Goal: Task Accomplishment & Management: Complete application form

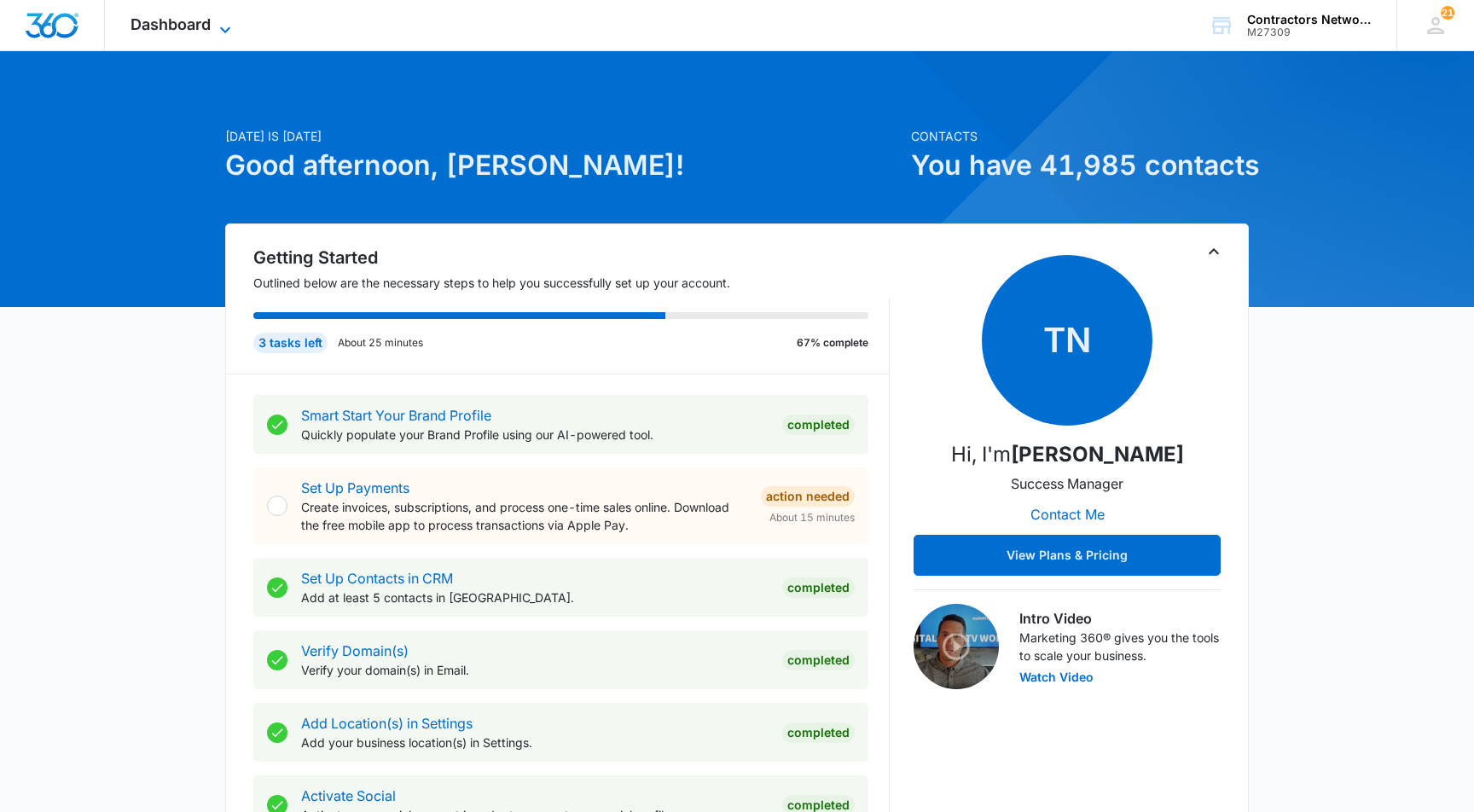
click at [172, 24] on span "Dashboard" at bounding box center [170, 24] width 80 height 17
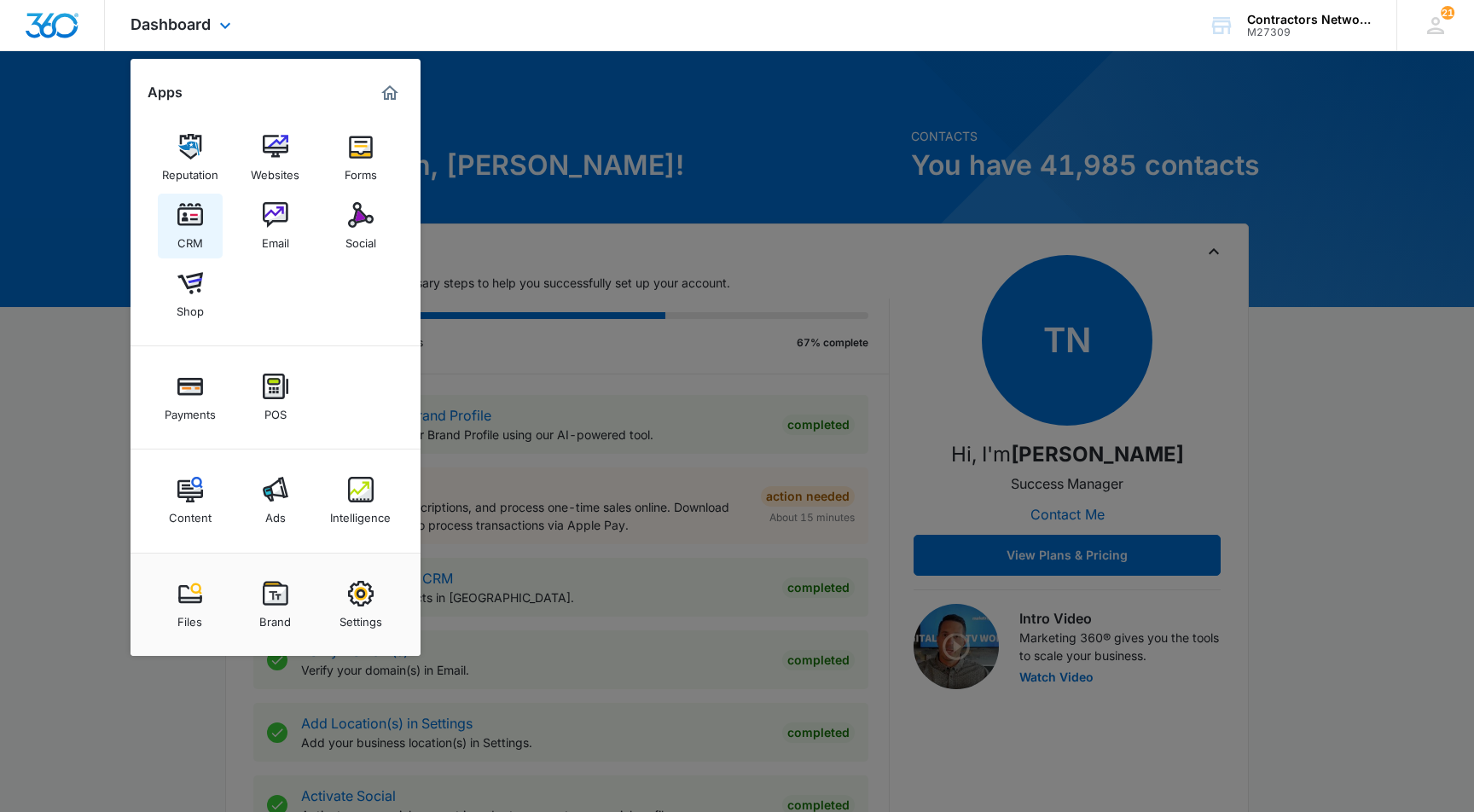
click at [191, 235] on div "CRM" at bounding box center [190, 239] width 25 height 22
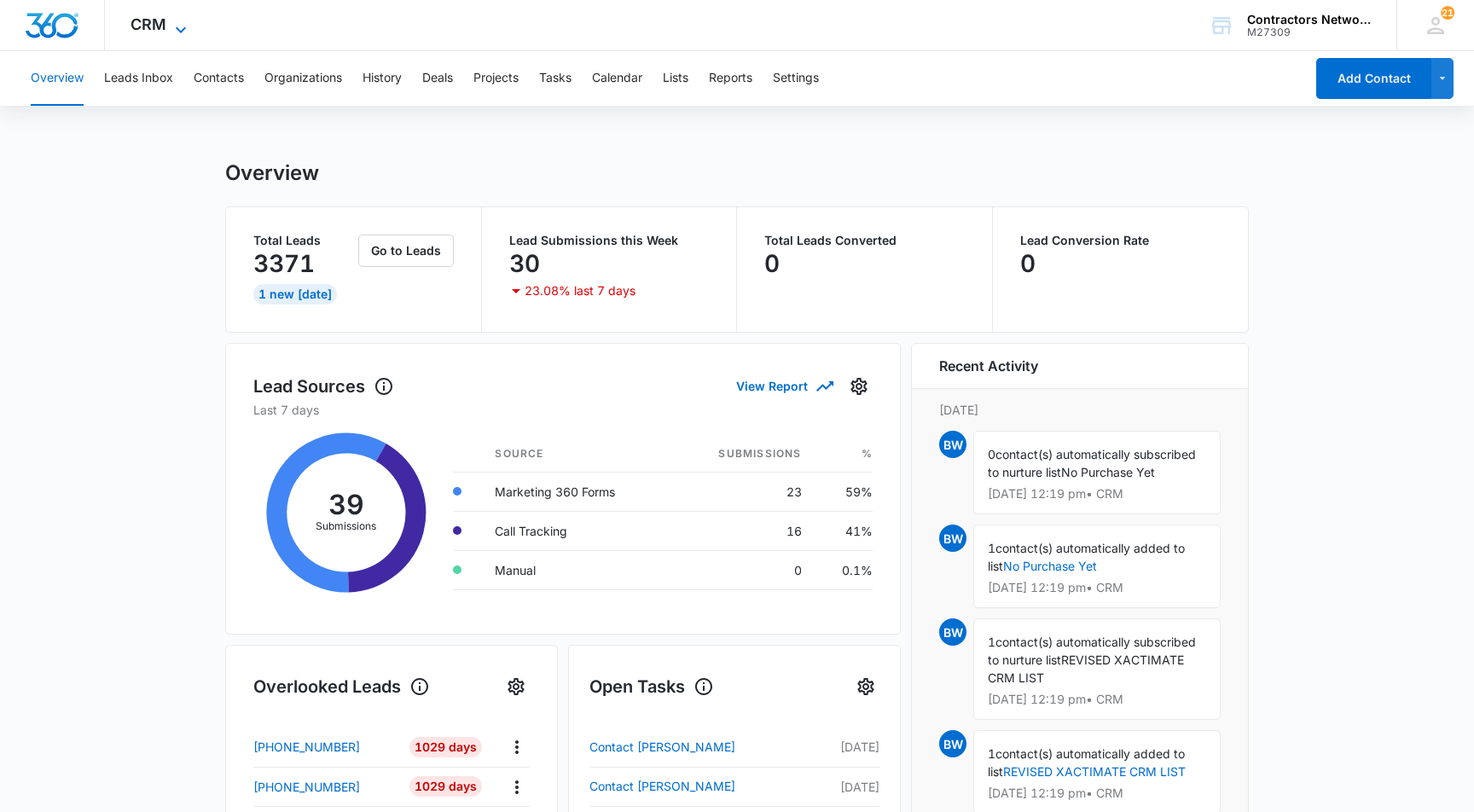
click at [156, 20] on span "CRM" at bounding box center [148, 24] width 36 height 17
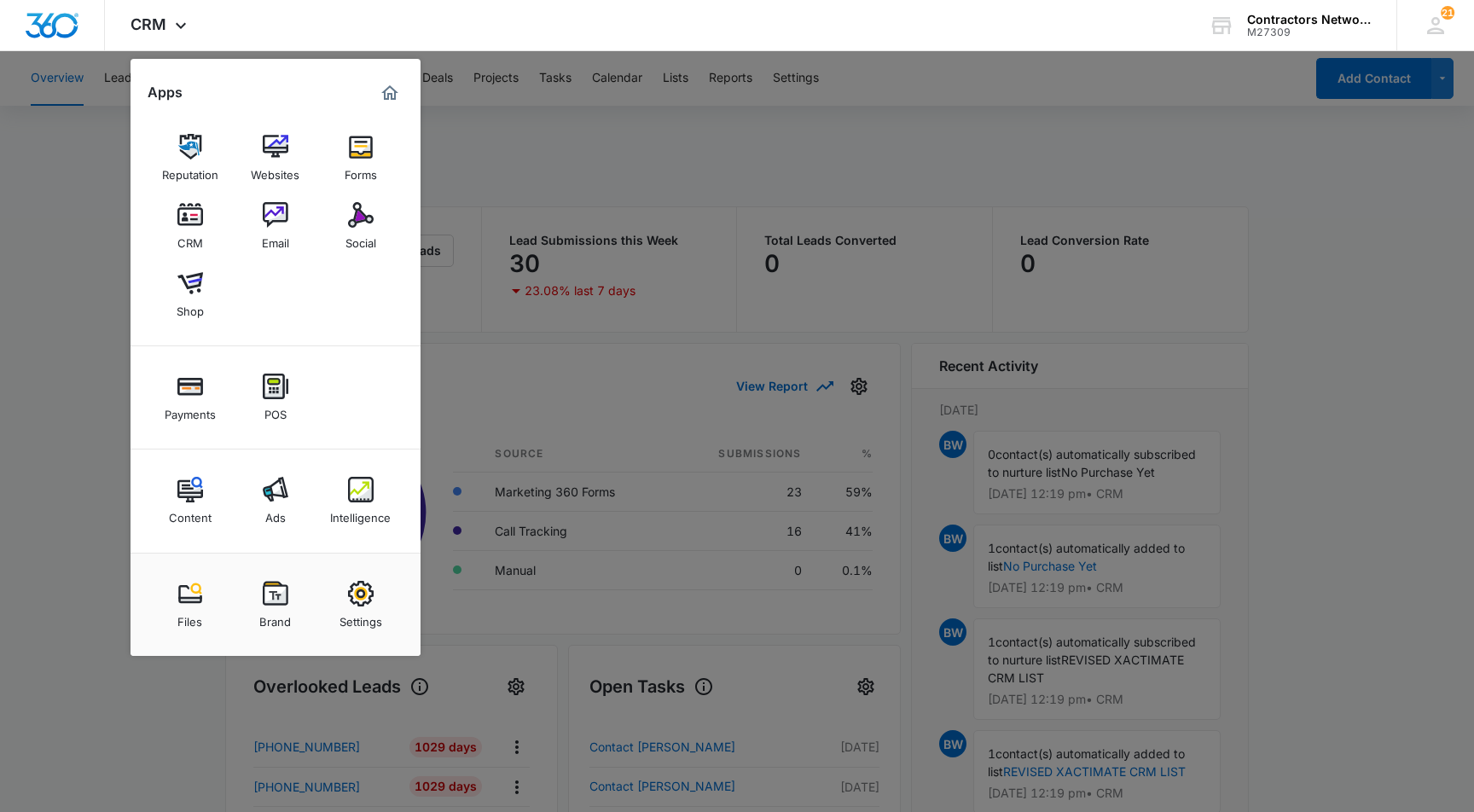
click at [833, 144] on div at bounding box center [737, 406] width 1474 height 812
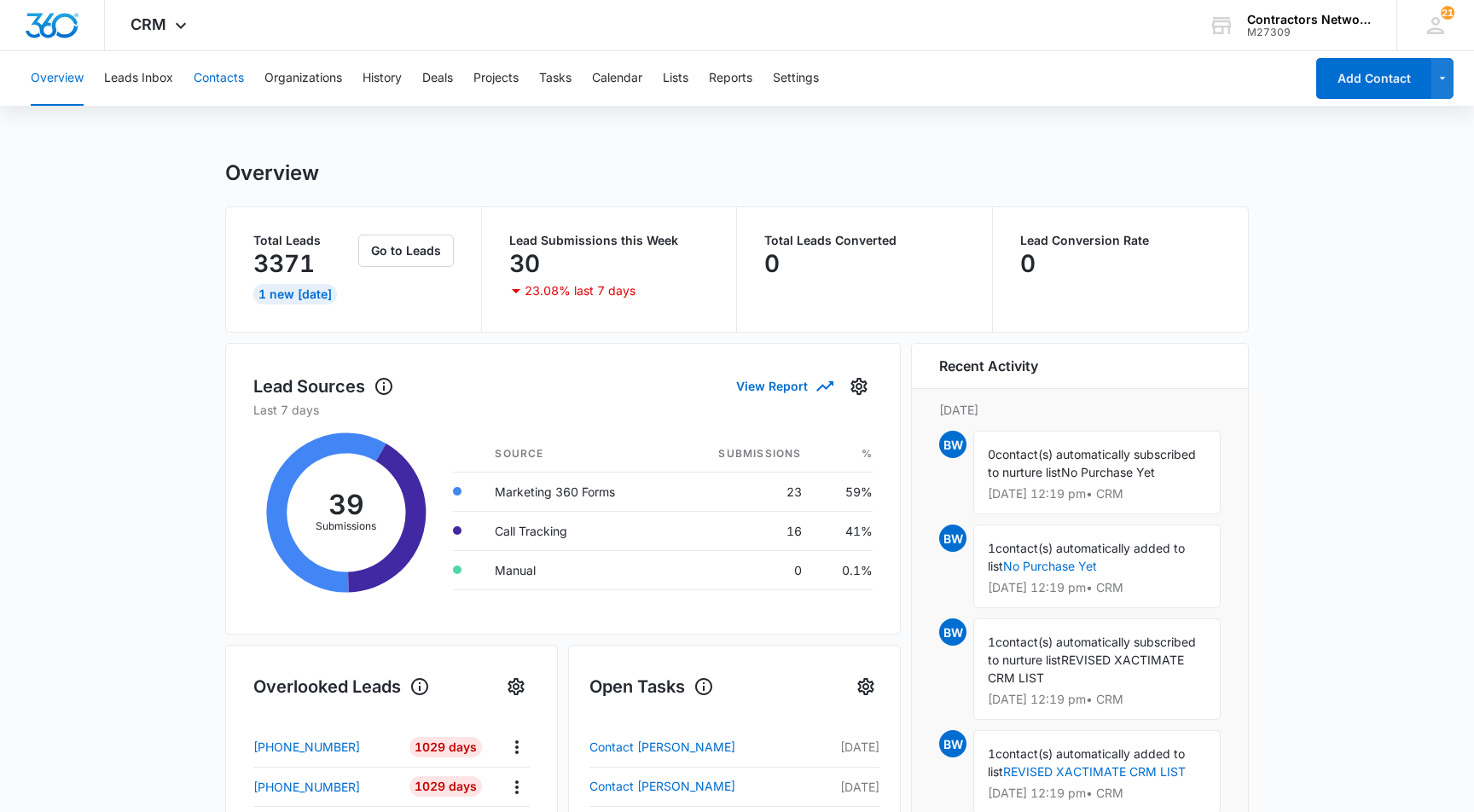
click at [222, 73] on button "Contacts" at bounding box center [219, 79] width 51 height 54
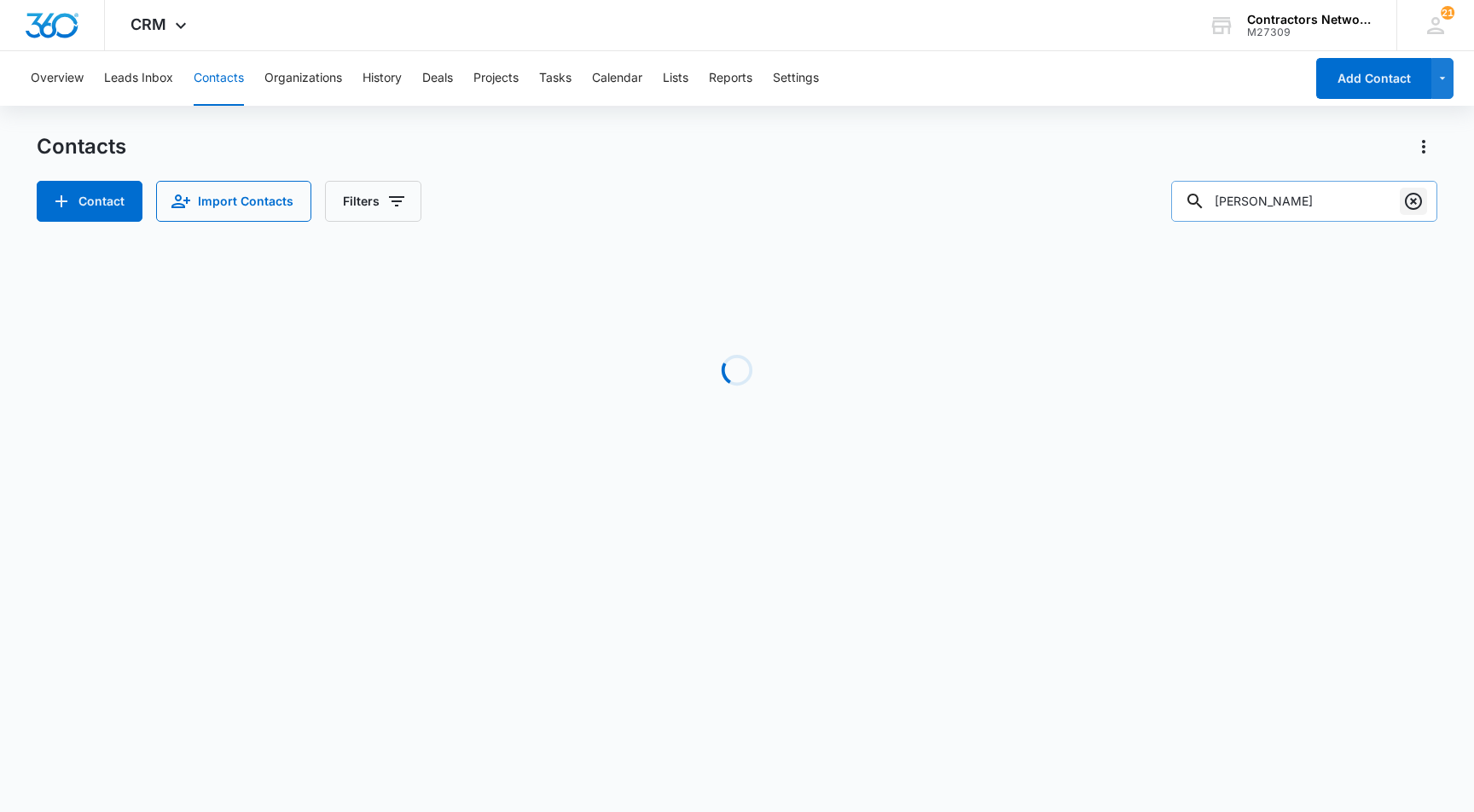
click at [1408, 202] on icon "Clear" at bounding box center [1413, 201] width 20 height 20
click at [1267, 207] on input "text" at bounding box center [1317, 201] width 240 height 41
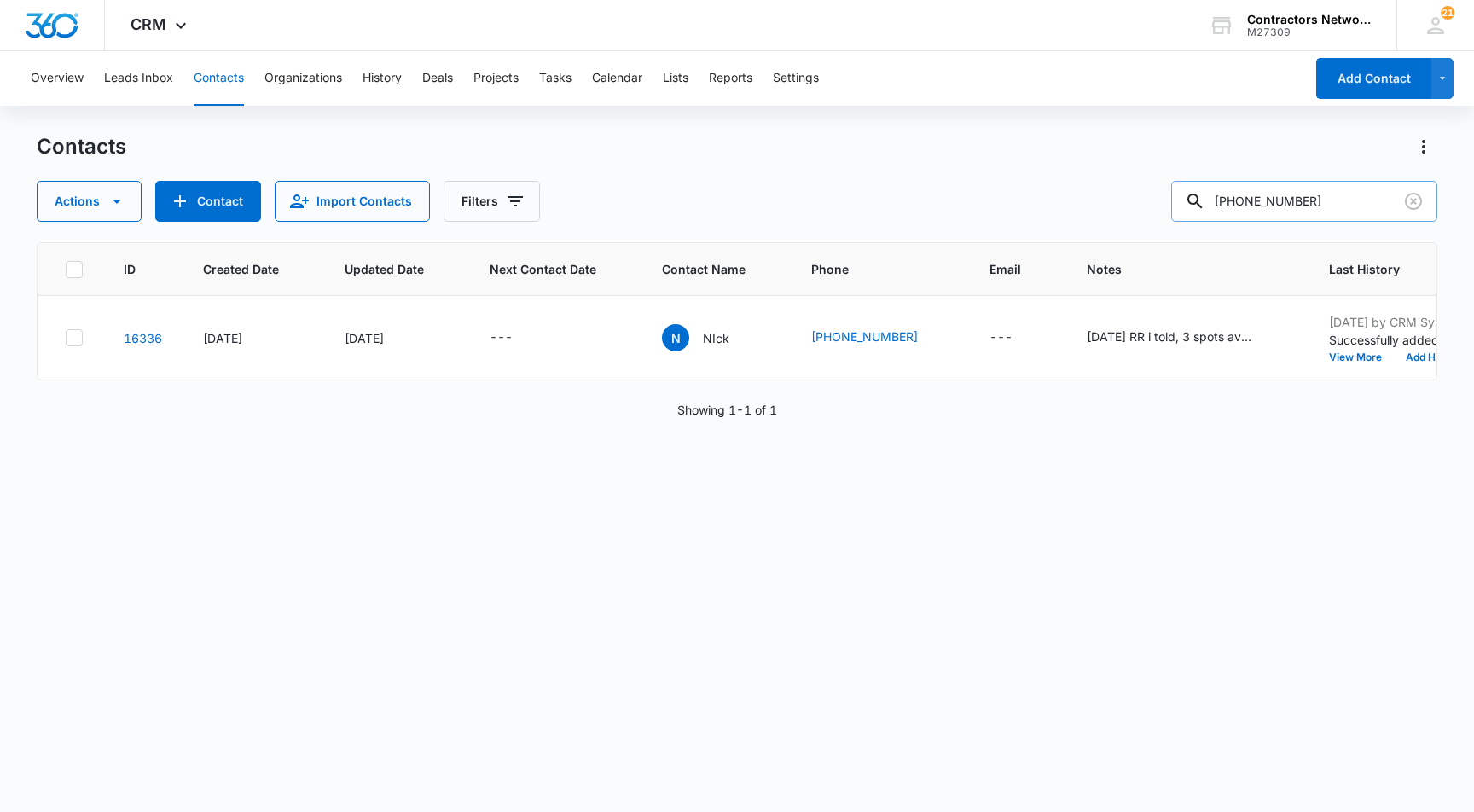
drag, startPoint x: 1299, startPoint y: 201, endPoint x: 1195, endPoint y: 199, distance: 104.0
click at [1195, 199] on div "618-715-5229" at bounding box center [1304, 201] width 267 height 41
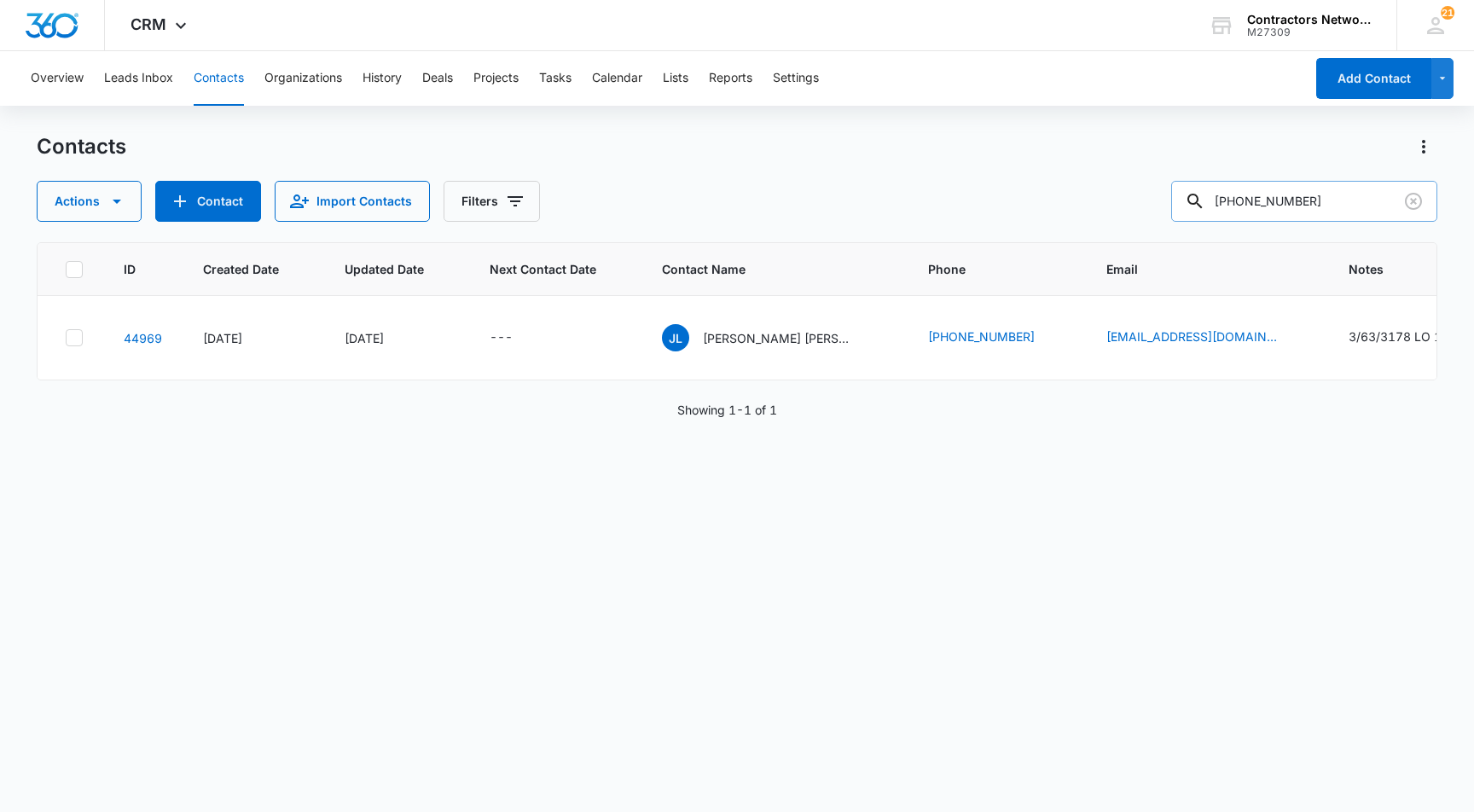
drag, startPoint x: 1301, startPoint y: 204, endPoint x: 1188, endPoint y: 204, distance: 113.0
click at [1188, 204] on div "618-364-7867" at bounding box center [1304, 201] width 267 height 41
type input "Natasha"
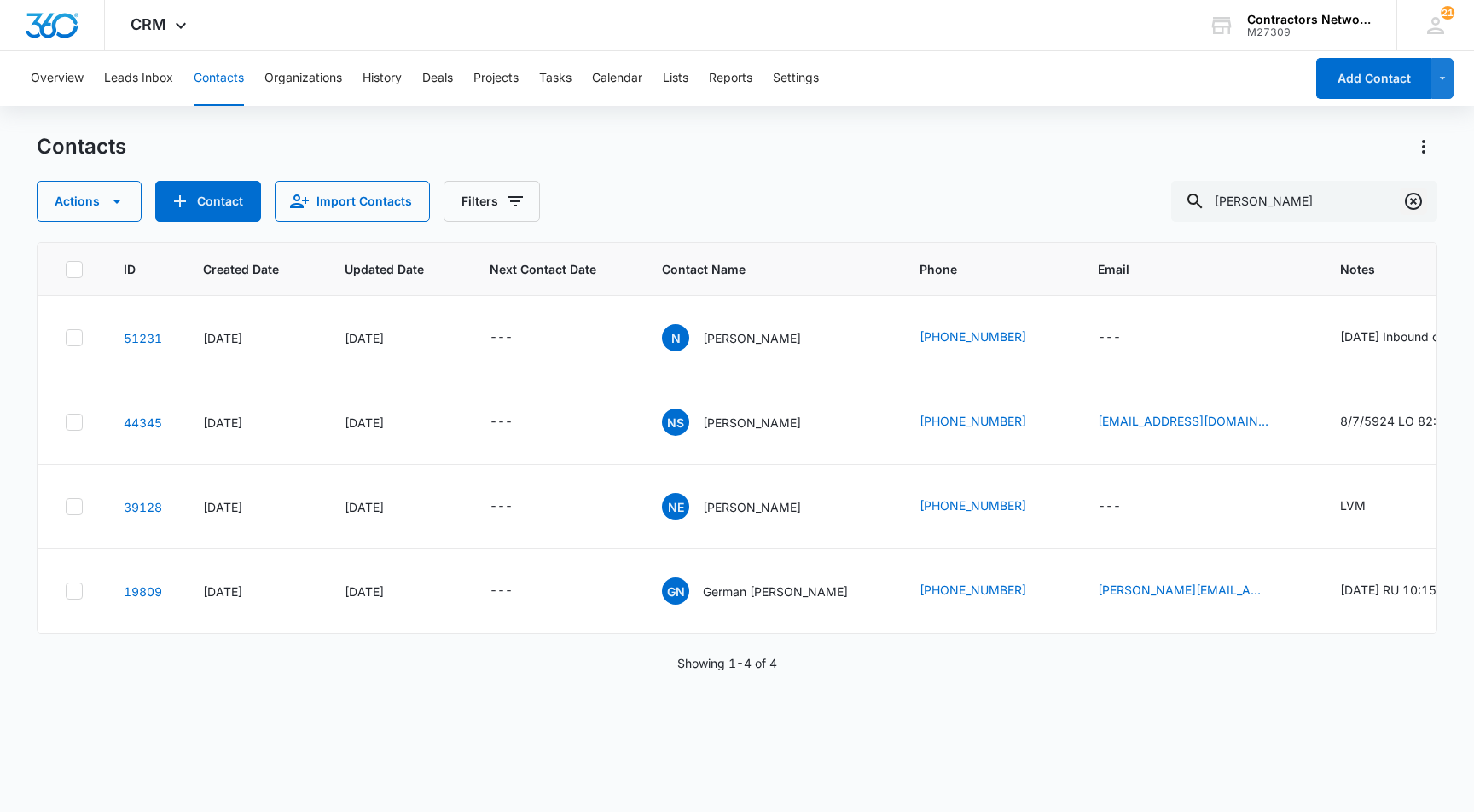
click at [1413, 199] on icon "Clear" at bounding box center [1414, 202] width 17 height 17
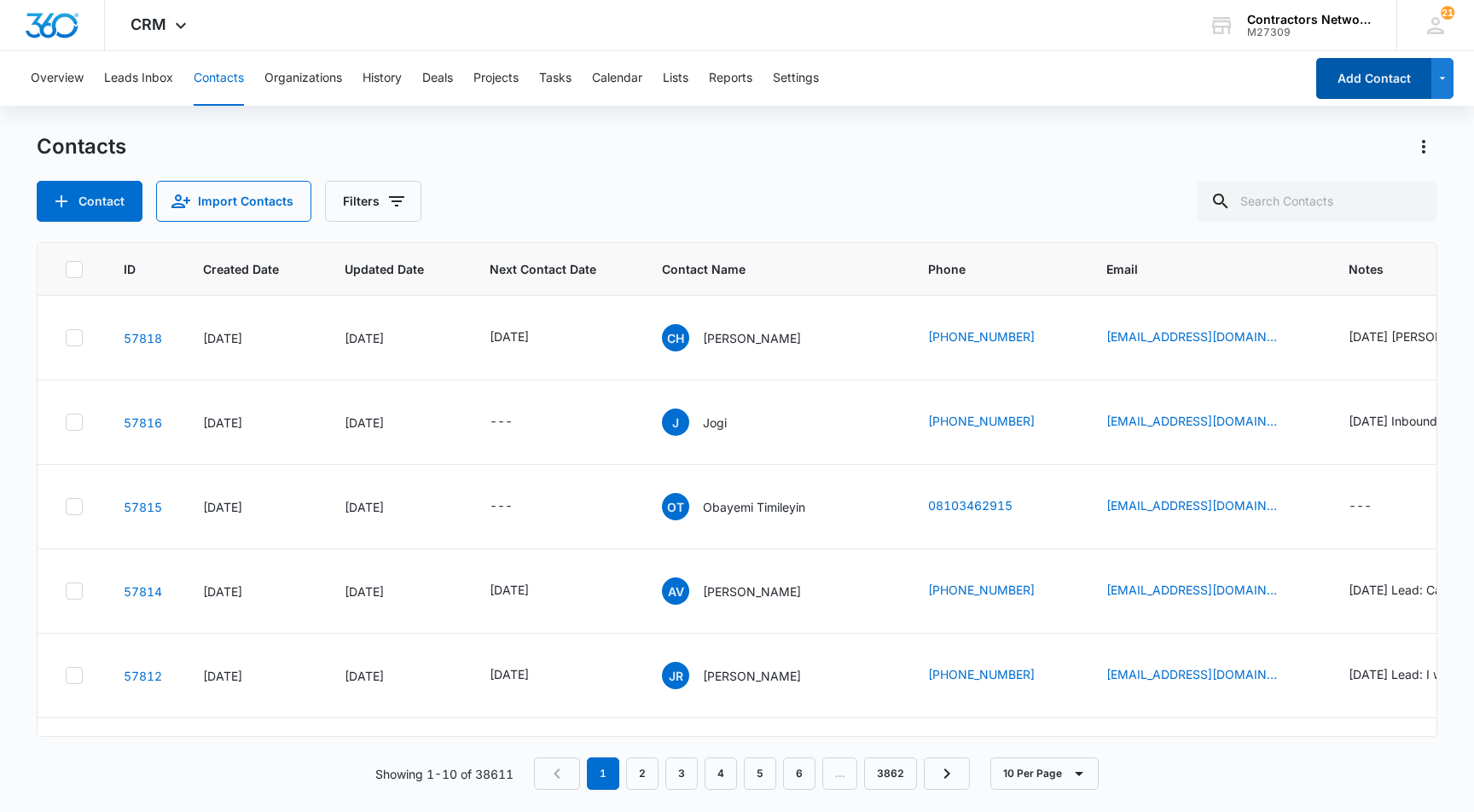
click at [1373, 80] on button "Add Contact" at bounding box center [1374, 78] width 115 height 41
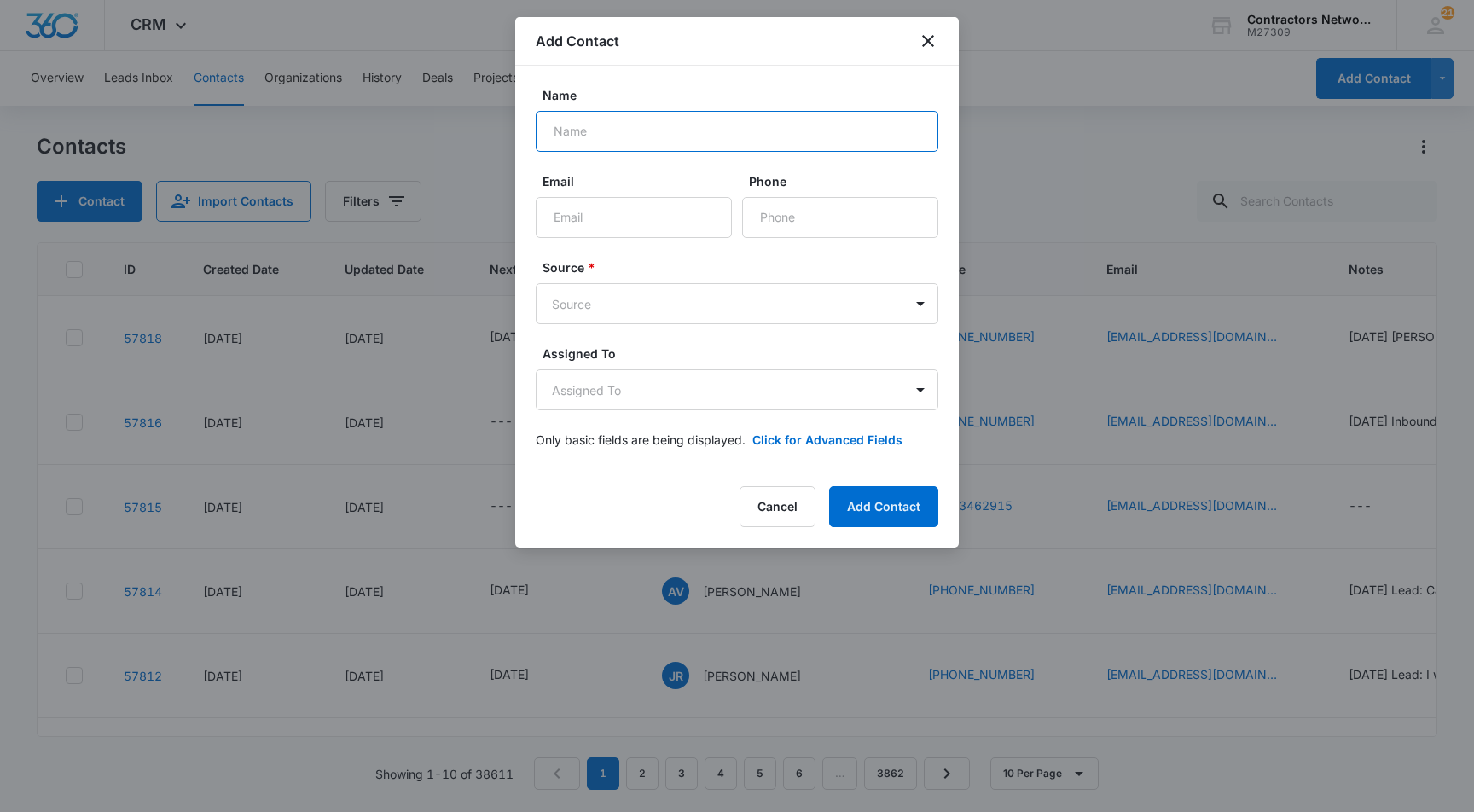
click at [581, 133] on input "Name" at bounding box center [737, 131] width 403 height 41
type input "Natasha Daugherty"
click at [581, 215] on input "Email" at bounding box center [634, 217] width 196 height 41
click at [666, 176] on label "Email" at bounding box center [641, 181] width 196 height 17
click at [666, 197] on input "Email" at bounding box center [634, 217] width 196 height 41
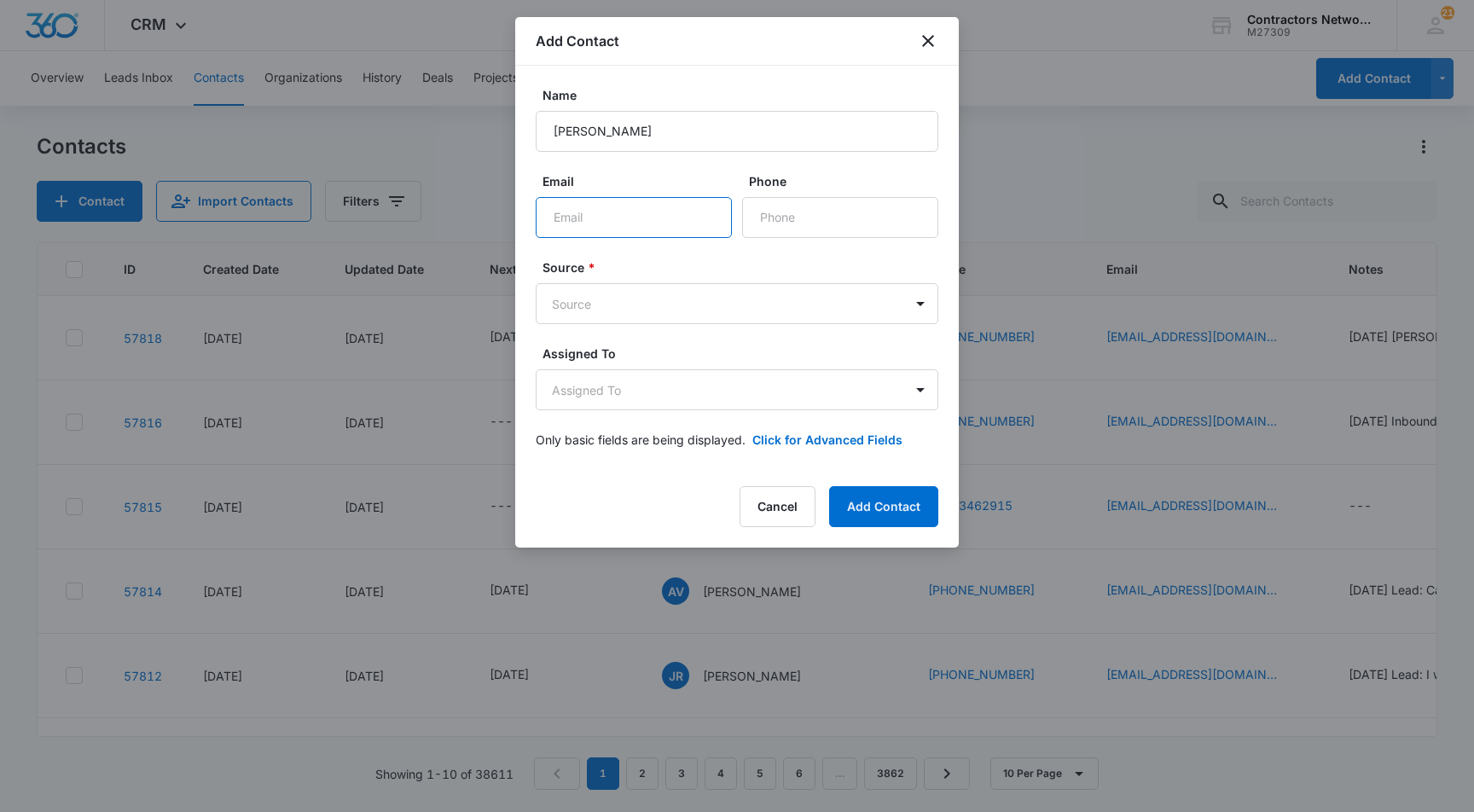
click at [576, 217] on input "Email" at bounding box center [634, 217] width 196 height 41
click at [598, 489] on div "Cancel Add Contact" at bounding box center [737, 506] width 403 height 41
click at [564, 219] on input "Email" at bounding box center [634, 217] width 196 height 41
click at [692, 221] on input "probinrolloffsolutions.com" at bounding box center [634, 217] width 196 height 41
type input "[EMAIL_ADDRESS][DOMAIN_NAME]"
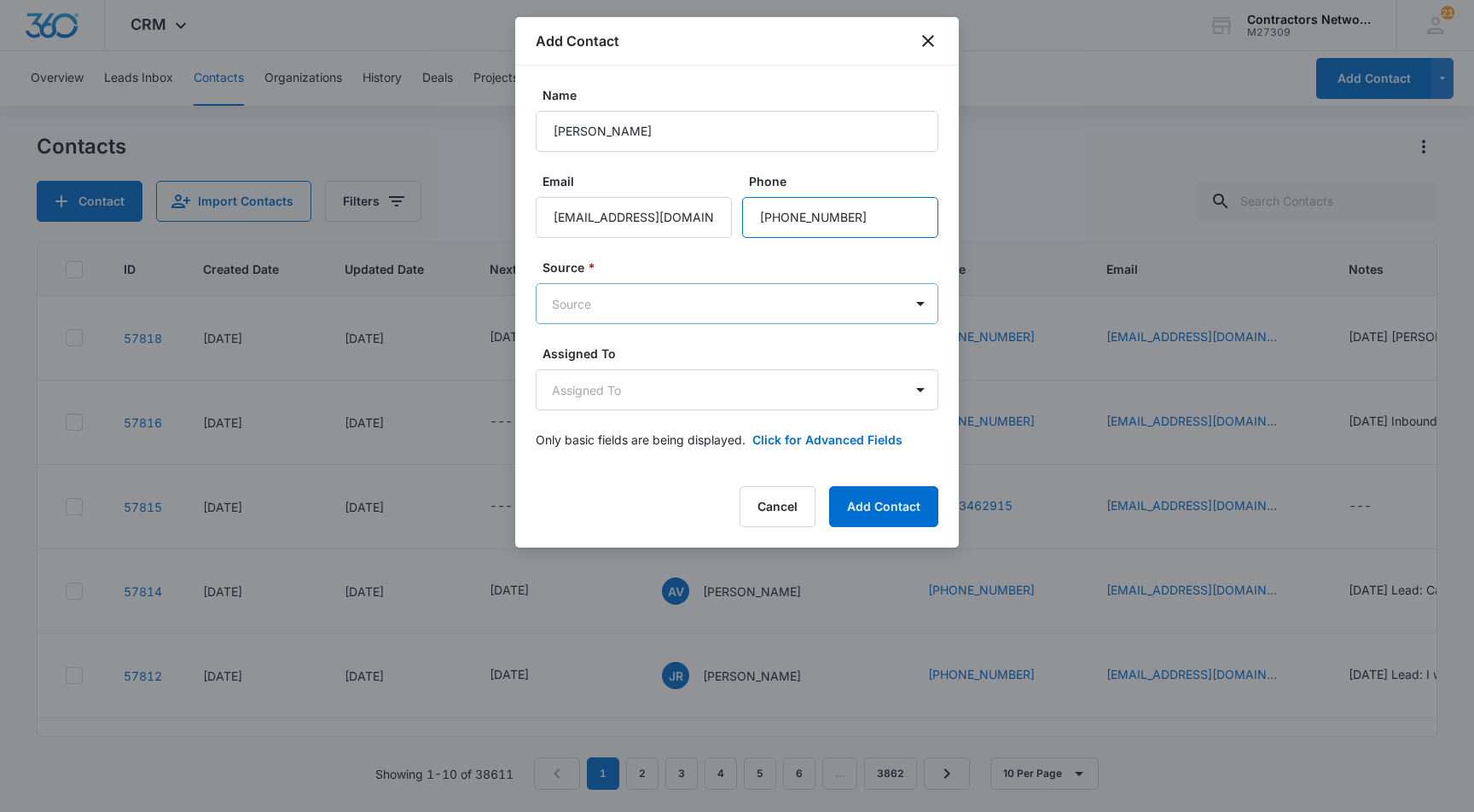
type input "[PHONE_NUMBER]"
click at [599, 302] on body "CRM Apps Reputation Websites Forms CRM Email Social Shop Payments POS Content A…" at bounding box center [737, 406] width 1474 height 812
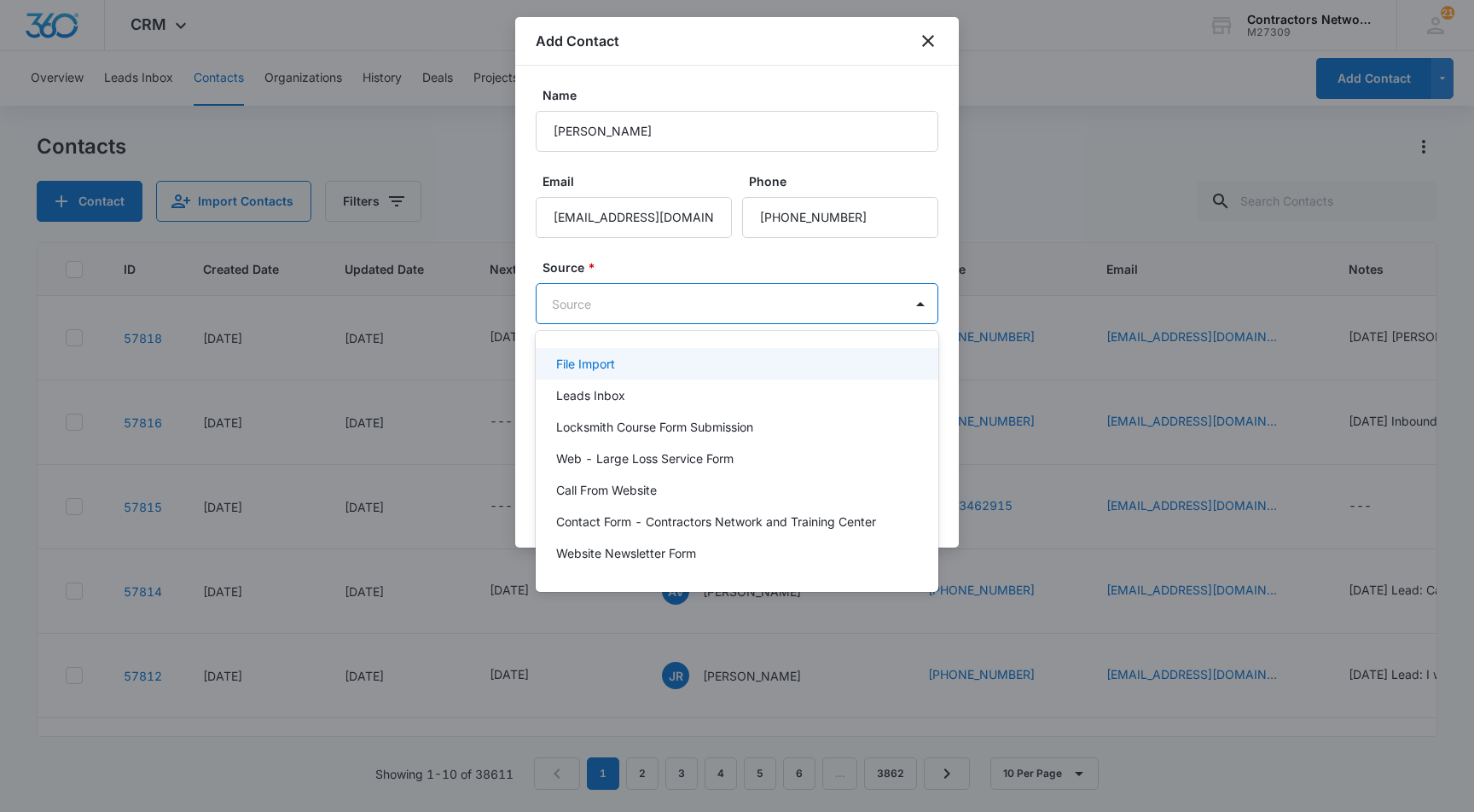
click at [528, 354] on div at bounding box center [737, 406] width 1474 height 812
click at [603, 305] on body "CRM Apps Reputation Websites Forms CRM Email Social Shop Payments POS Content A…" at bounding box center [737, 406] width 1474 height 812
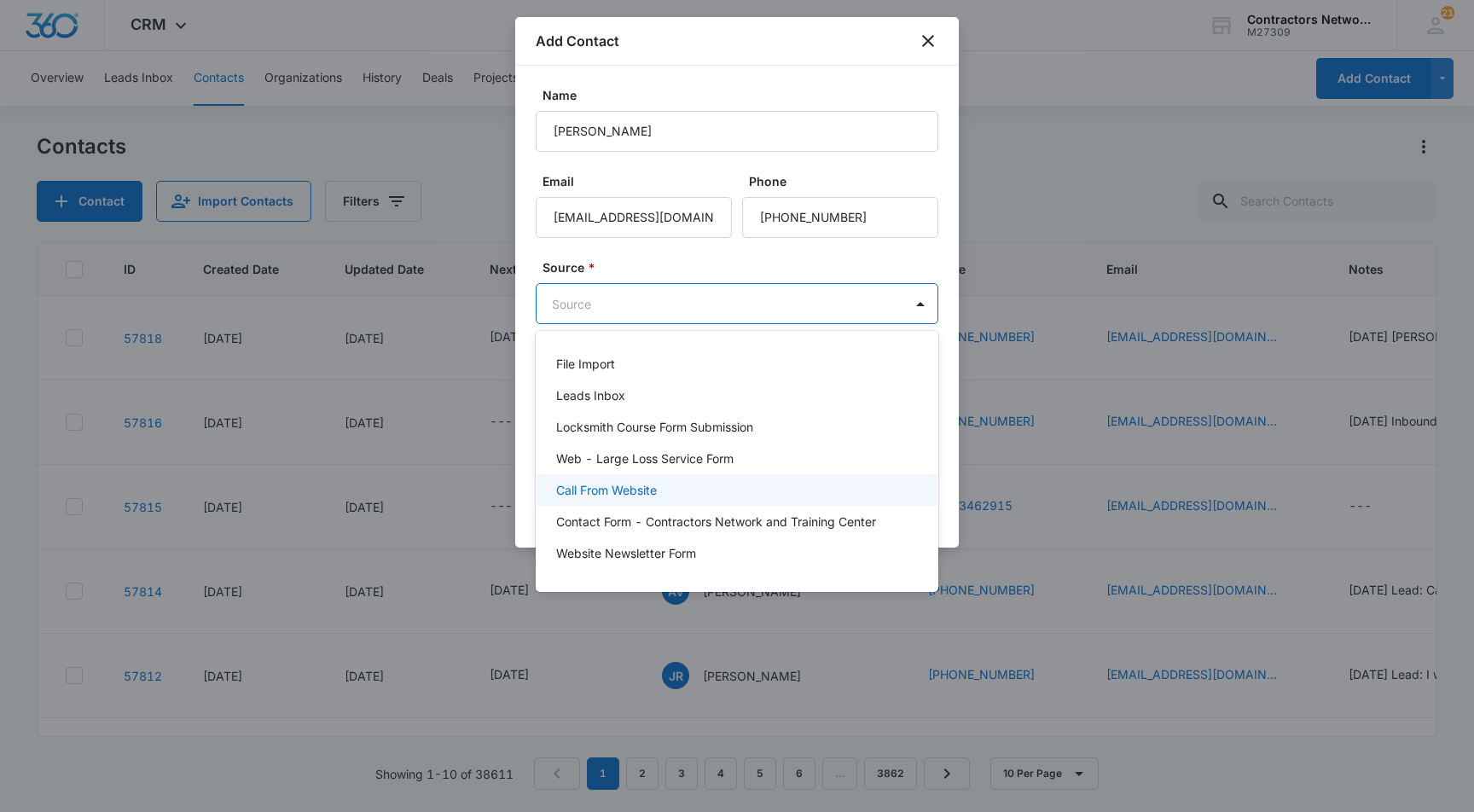
click at [630, 488] on p "Call From Website" at bounding box center [606, 489] width 101 height 17
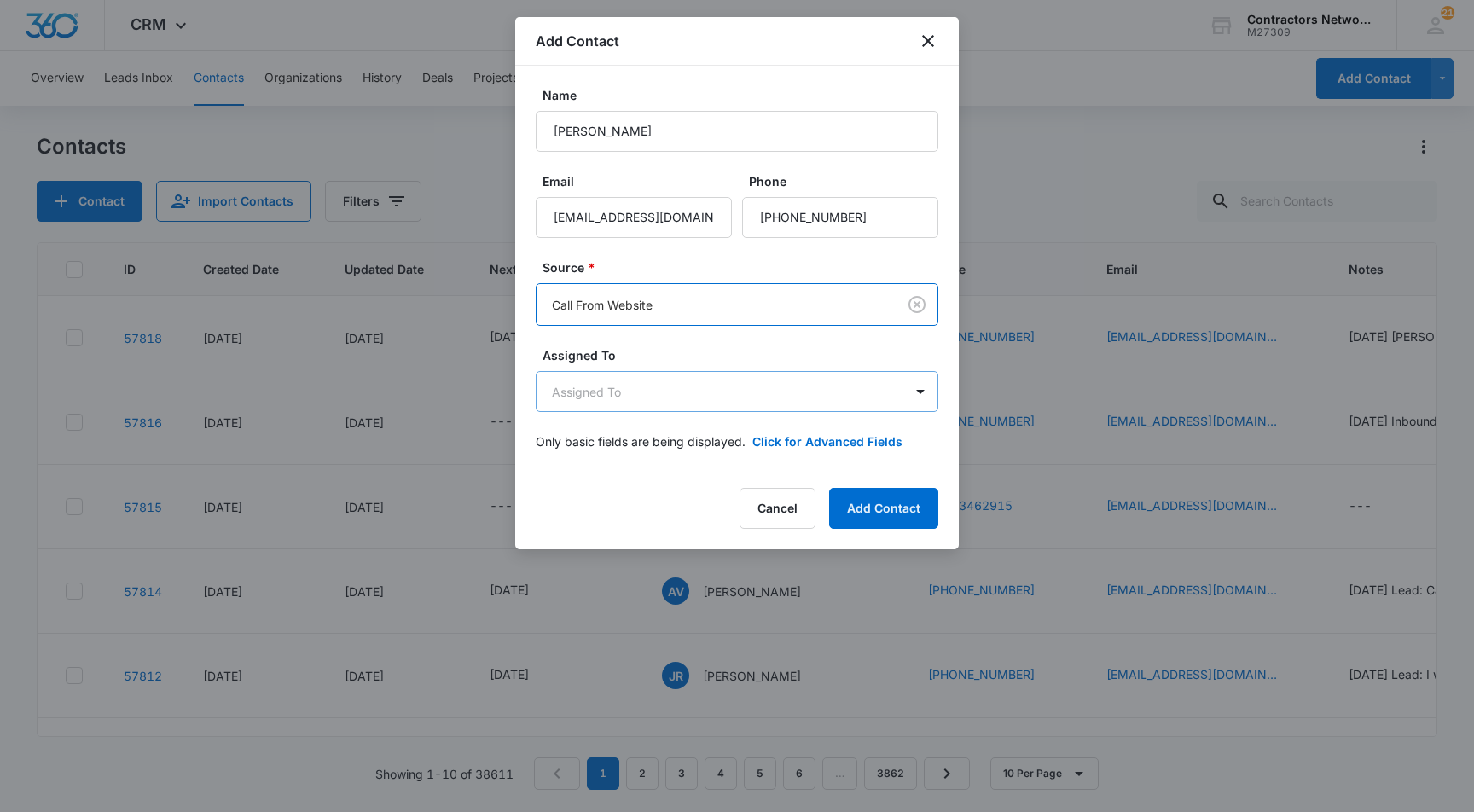
click at [589, 392] on body "CRM Apps Reputation Websites Forms CRM Email Social Shop Payments POS Content A…" at bounding box center [737, 406] width 1474 height 812
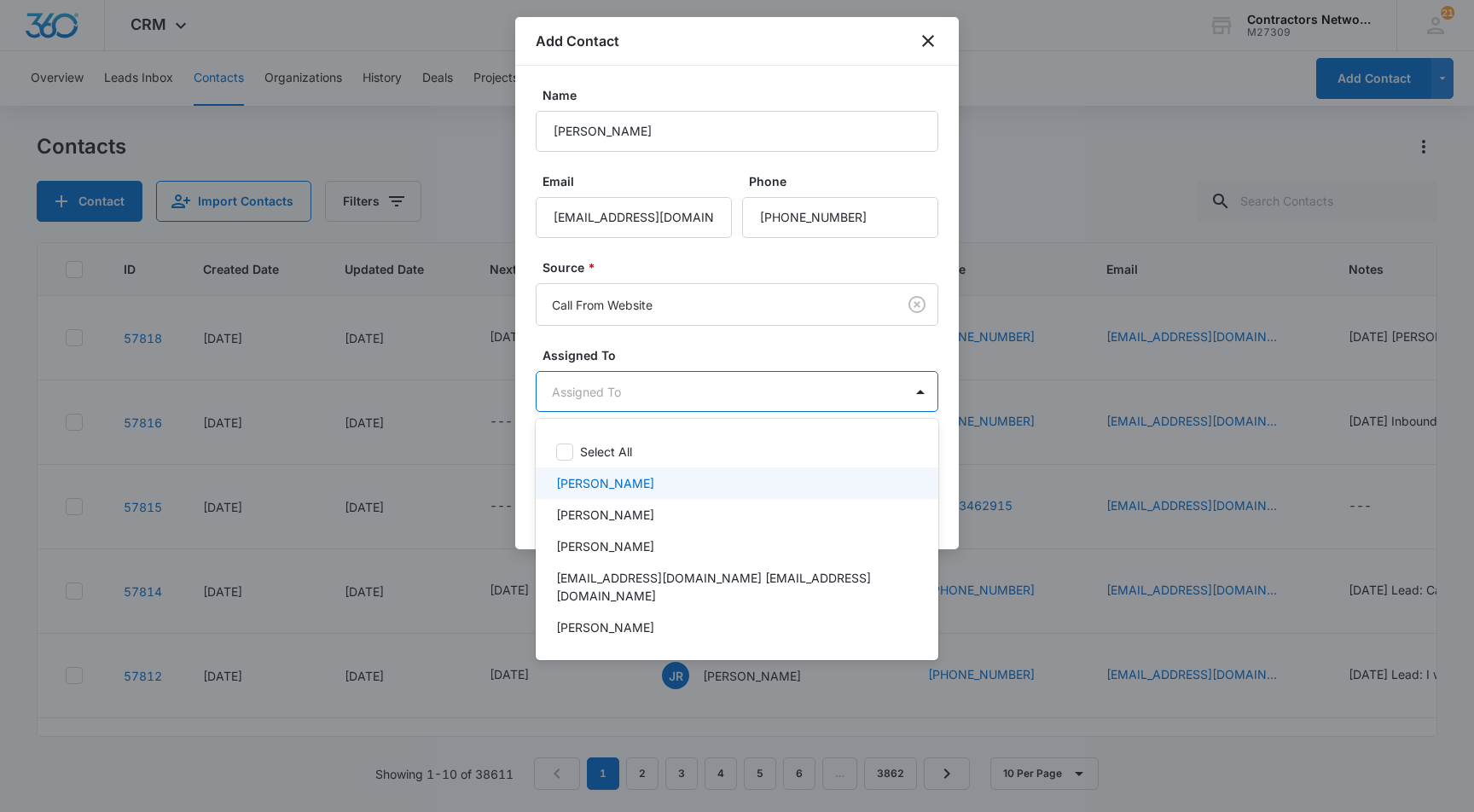
click at [598, 475] on p "[PERSON_NAME]" at bounding box center [605, 483] width 98 height 17
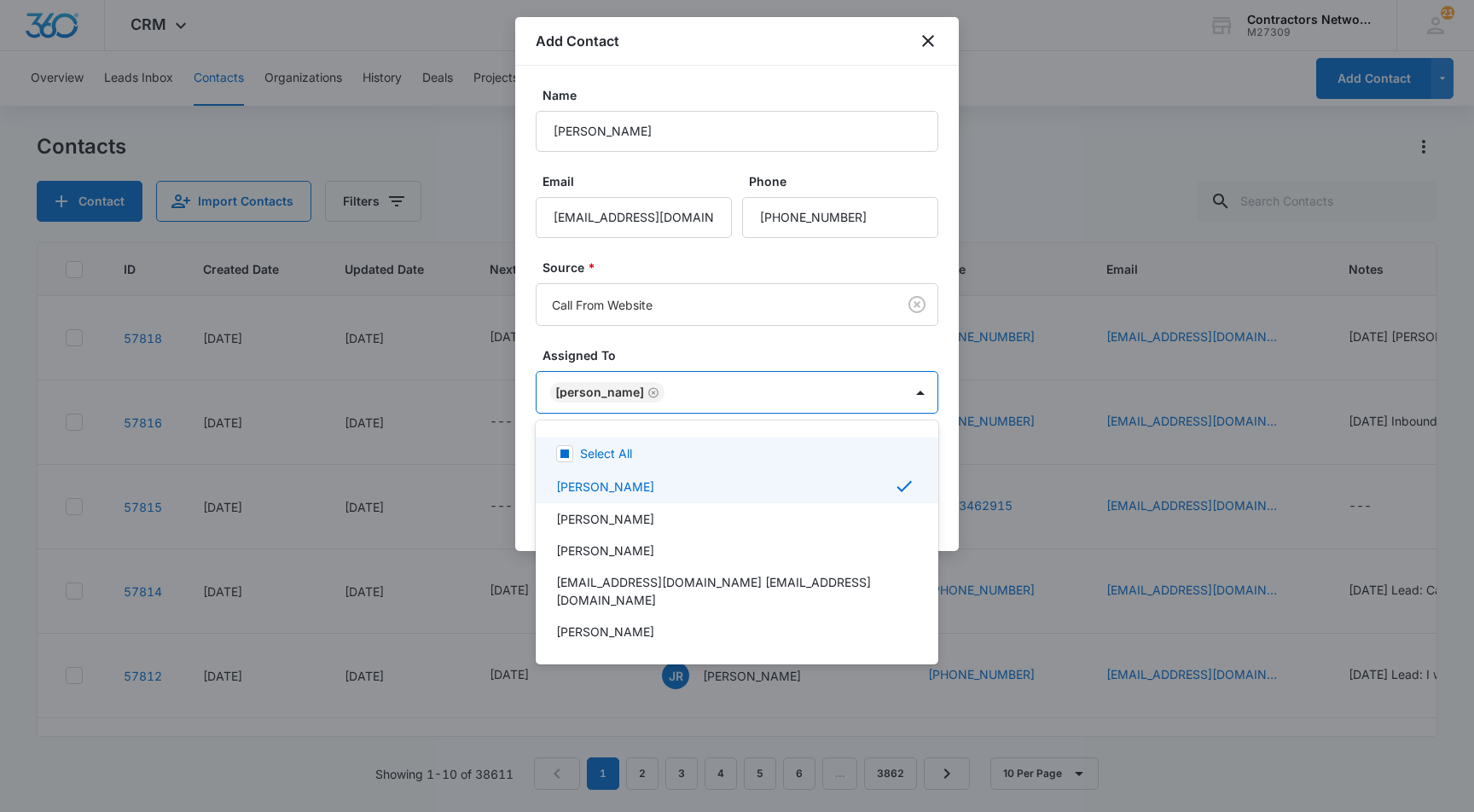
click at [523, 431] on div at bounding box center [737, 406] width 1474 height 812
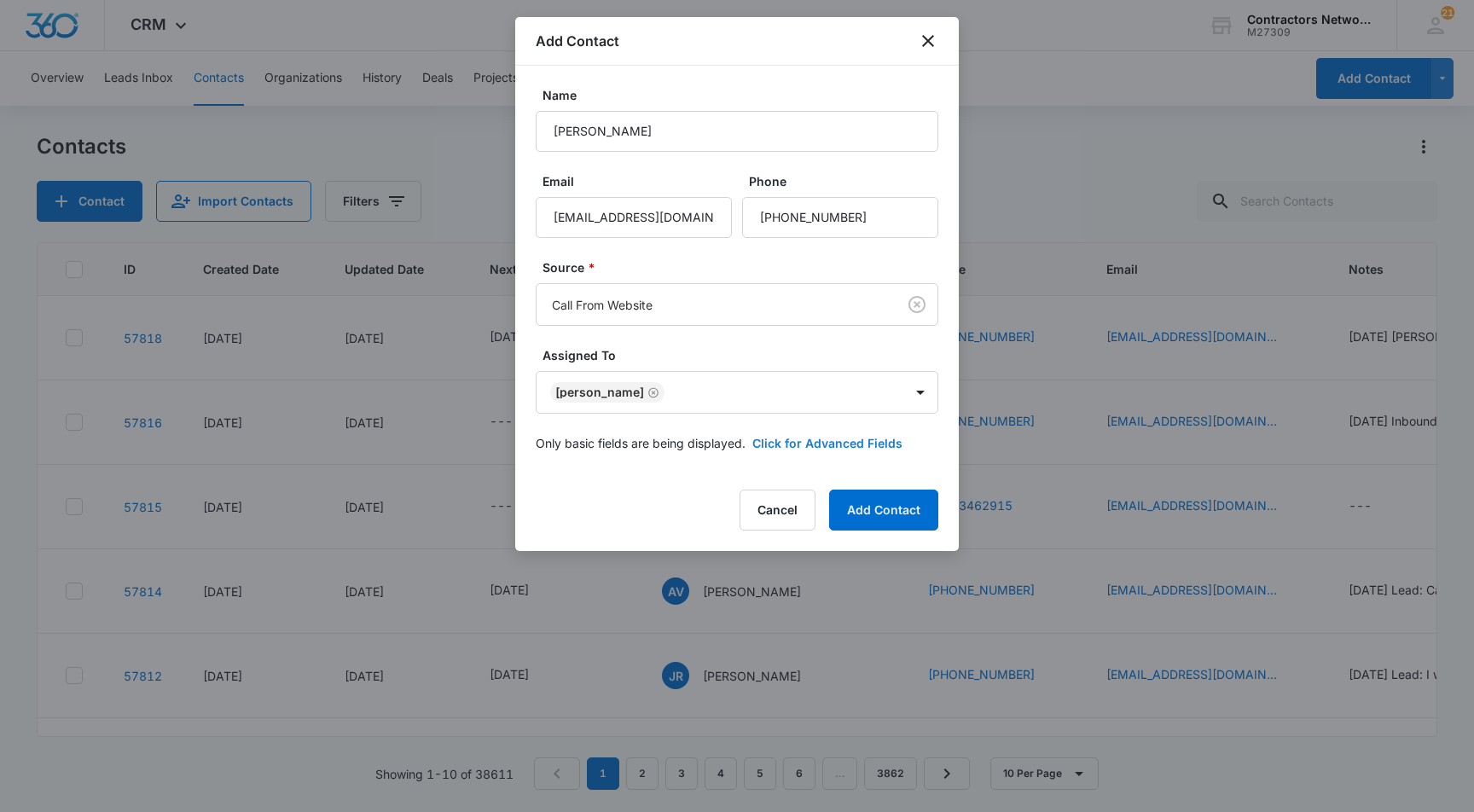
click at [801, 440] on button "Click for Advanced Fields" at bounding box center [828, 443] width 150 height 17
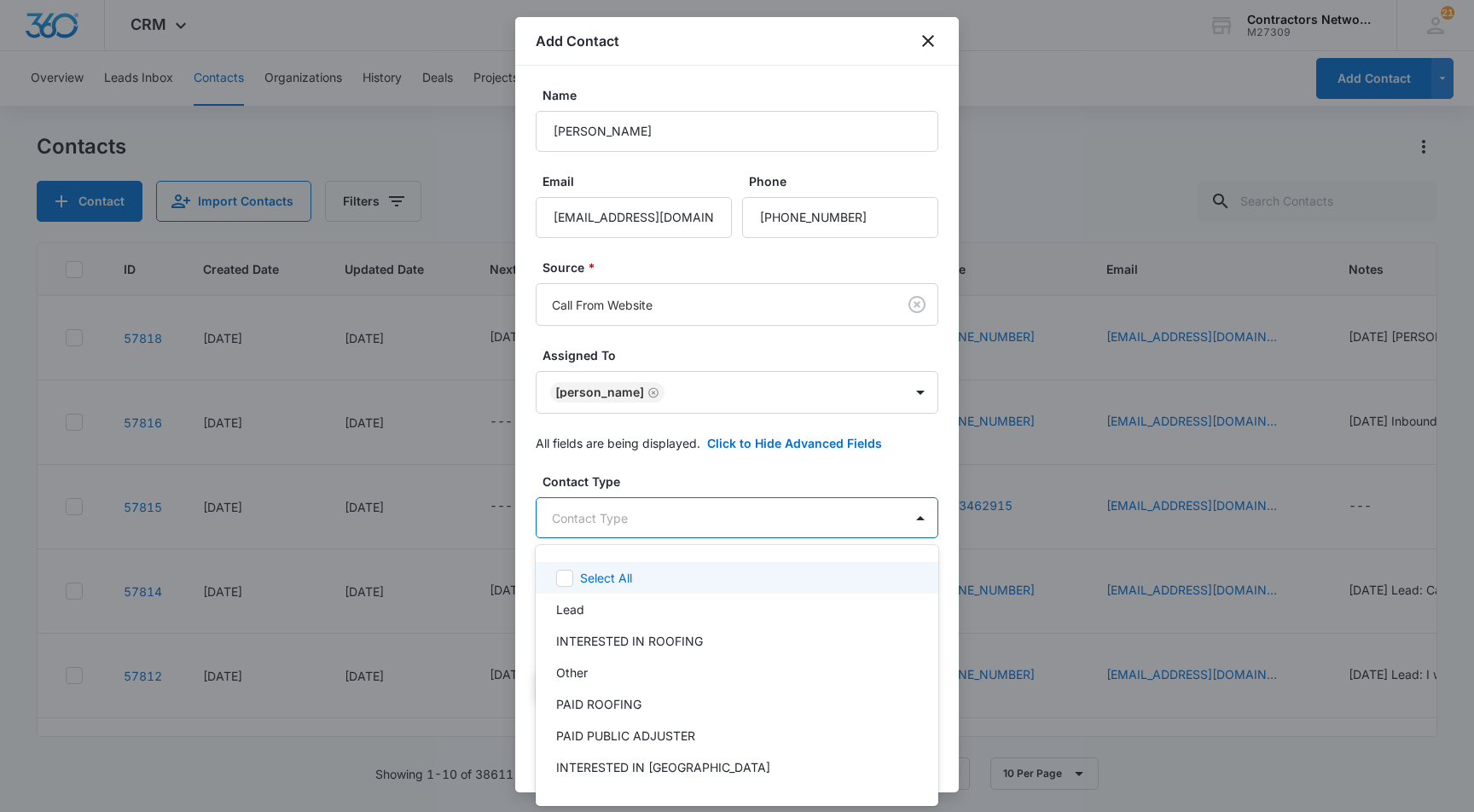
click at [650, 526] on body "CRM Apps Reputation Websites Forms CRM Email Social Shop Payments POS Content A…" at bounding box center [737, 406] width 1474 height 812
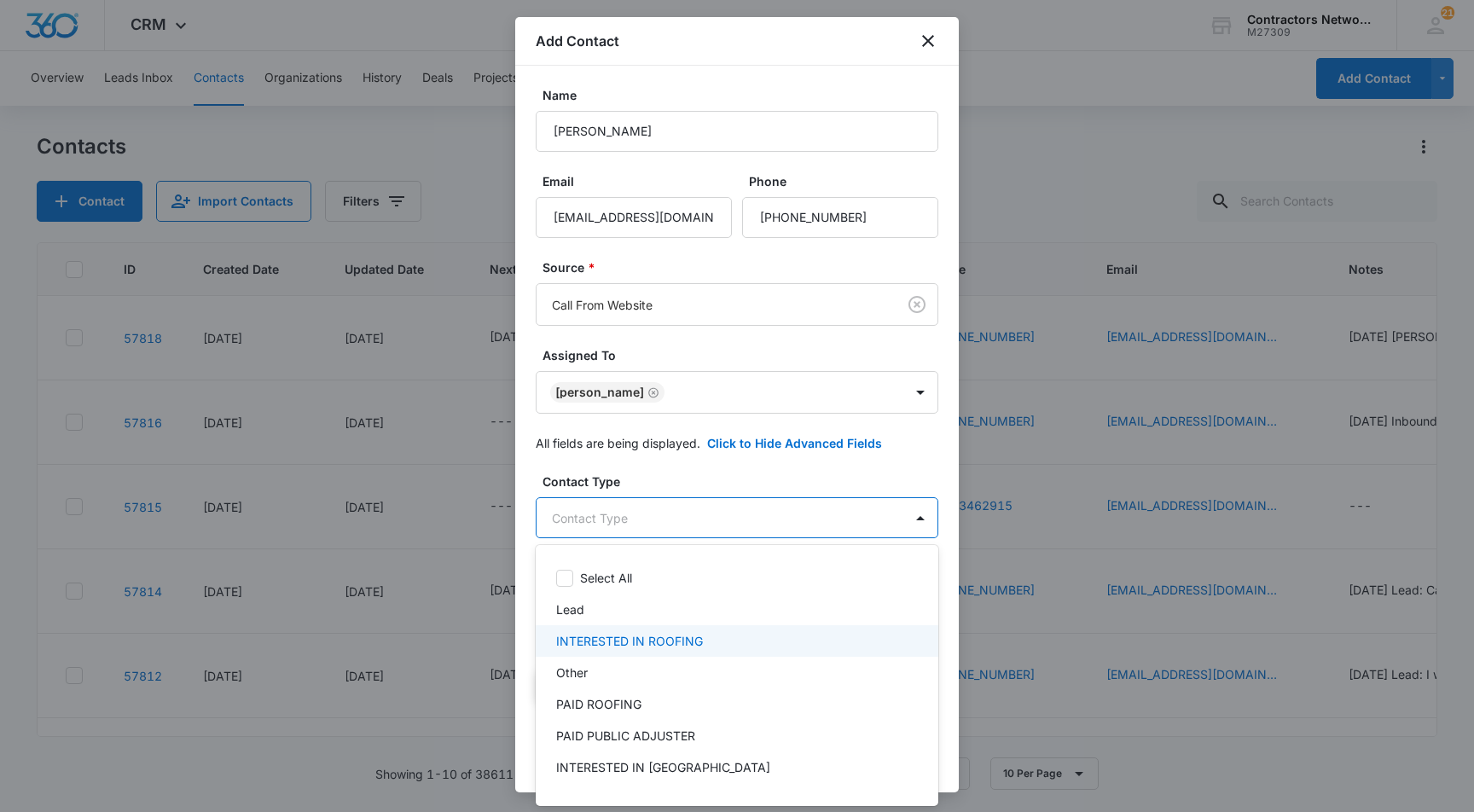
click at [642, 630] on div "INTERESTED IN ROOFING" at bounding box center [737, 641] width 403 height 31
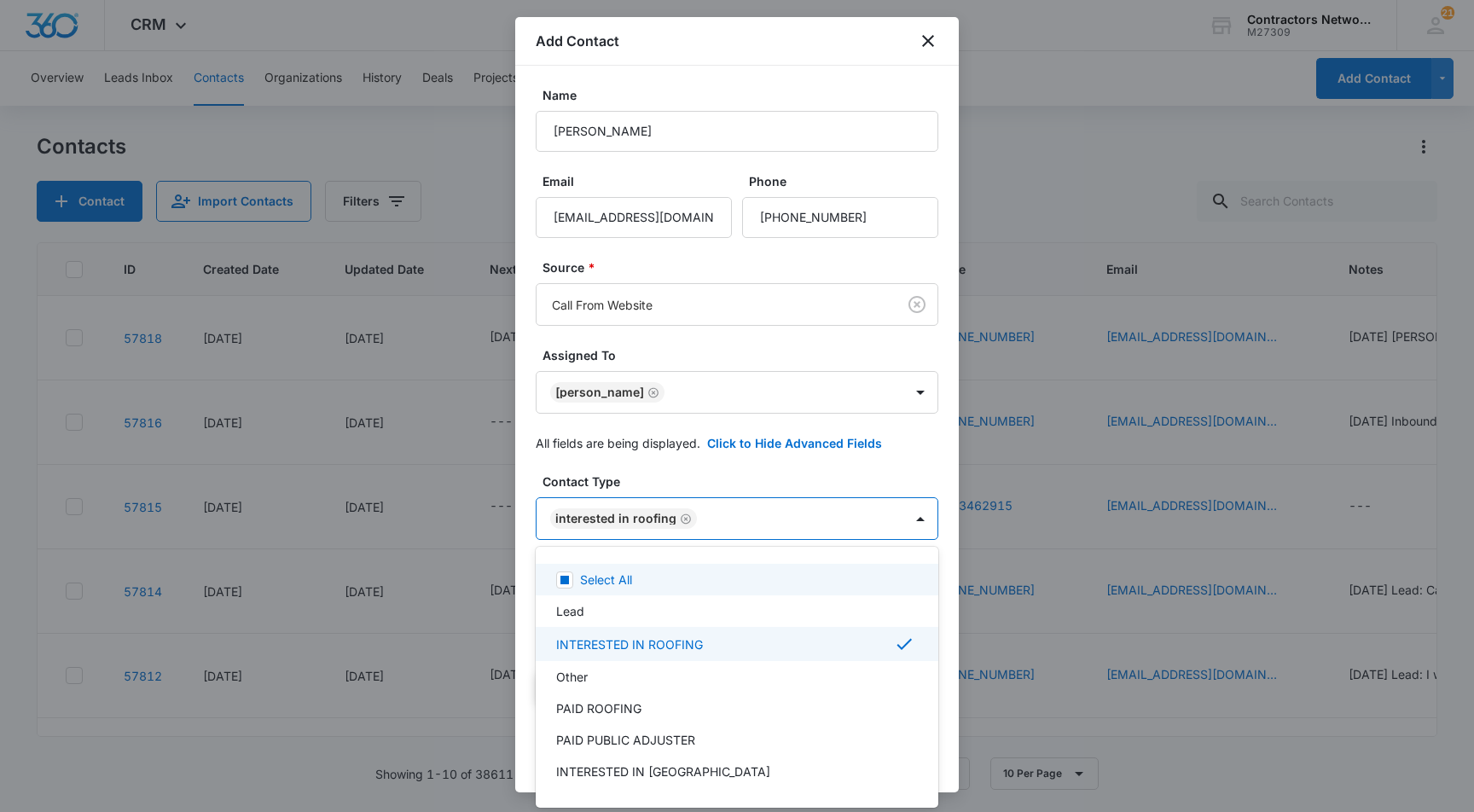
click at [524, 579] on div at bounding box center [737, 406] width 1474 height 812
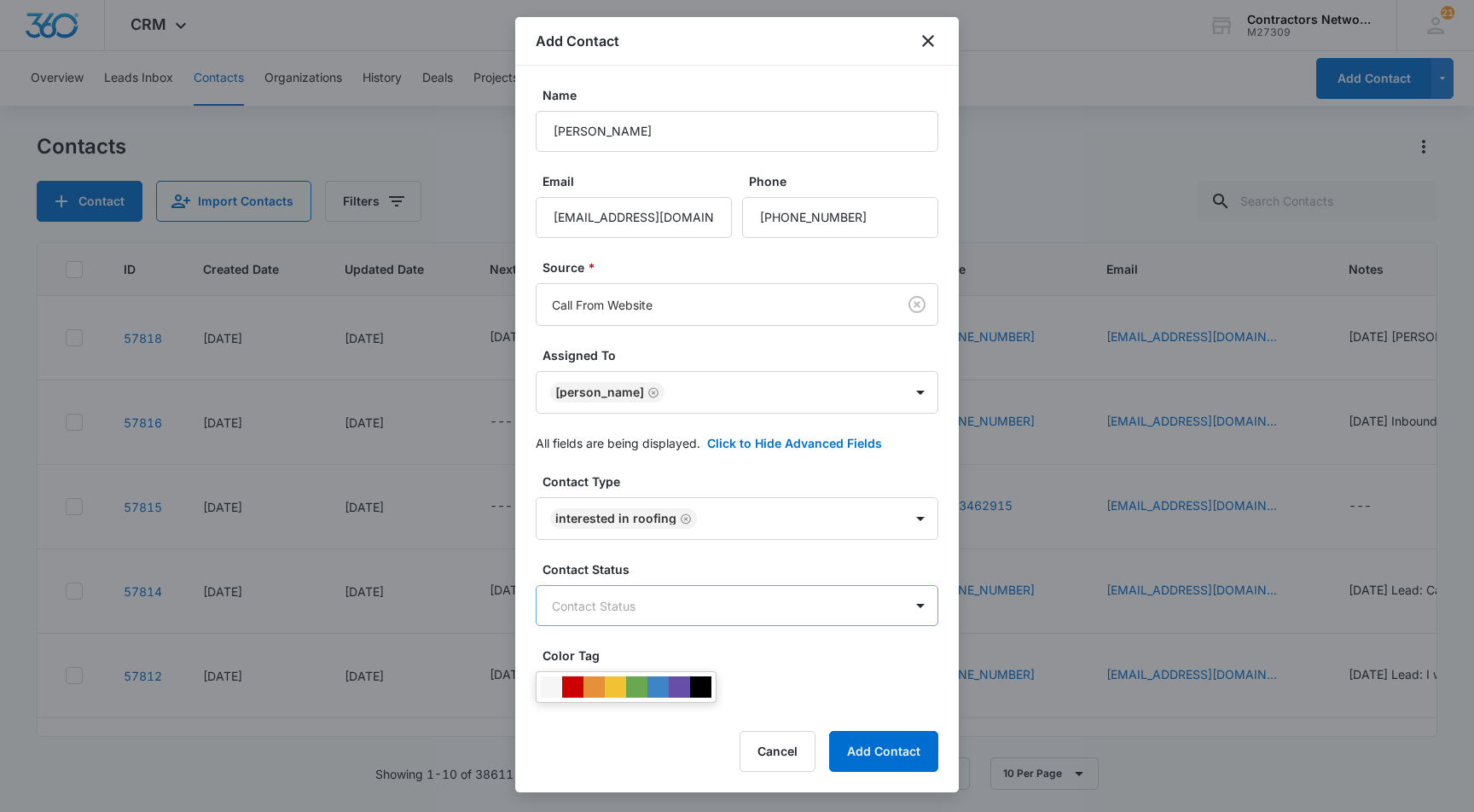
click at [664, 599] on body "CRM Apps Reputation Websites Forms CRM Email Social Shop Payments POS Content A…" at bounding box center [737, 406] width 1474 height 812
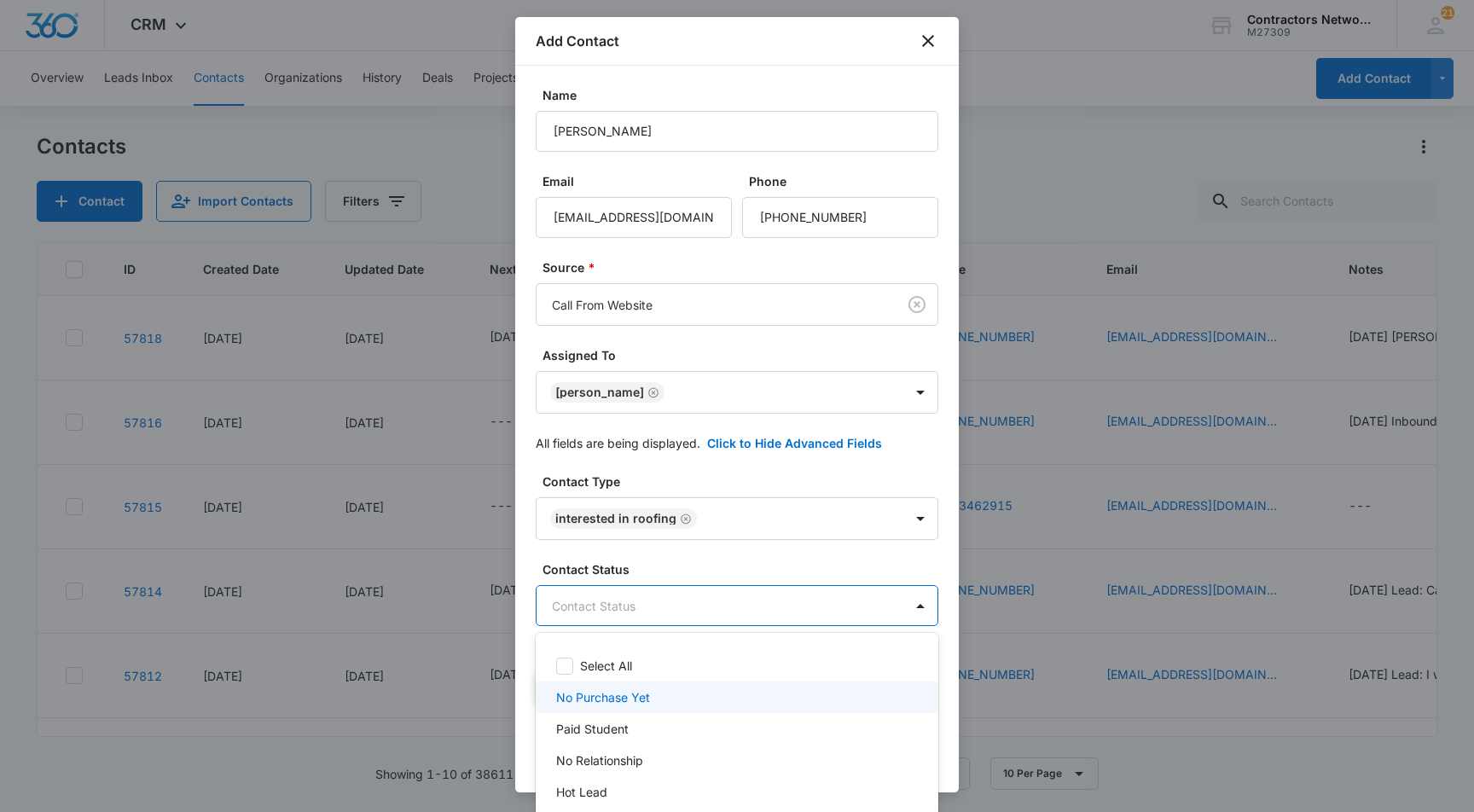
click at [601, 690] on p "No Purchase Yet" at bounding box center [602, 697] width 94 height 17
click at [527, 655] on div at bounding box center [737, 406] width 1474 height 812
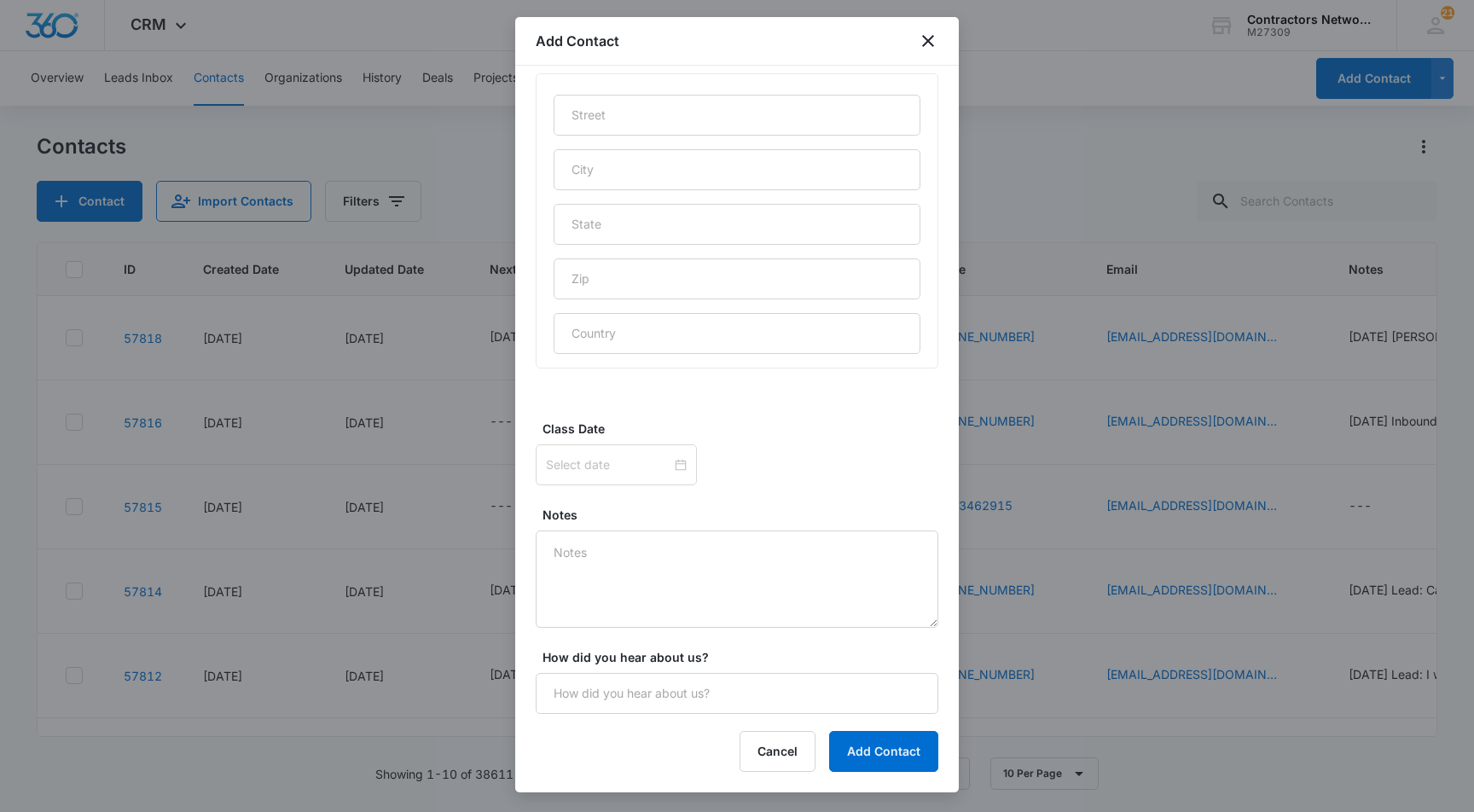
scroll to position [904, 0]
click at [581, 553] on textarea "Notes" at bounding box center [737, 579] width 403 height 97
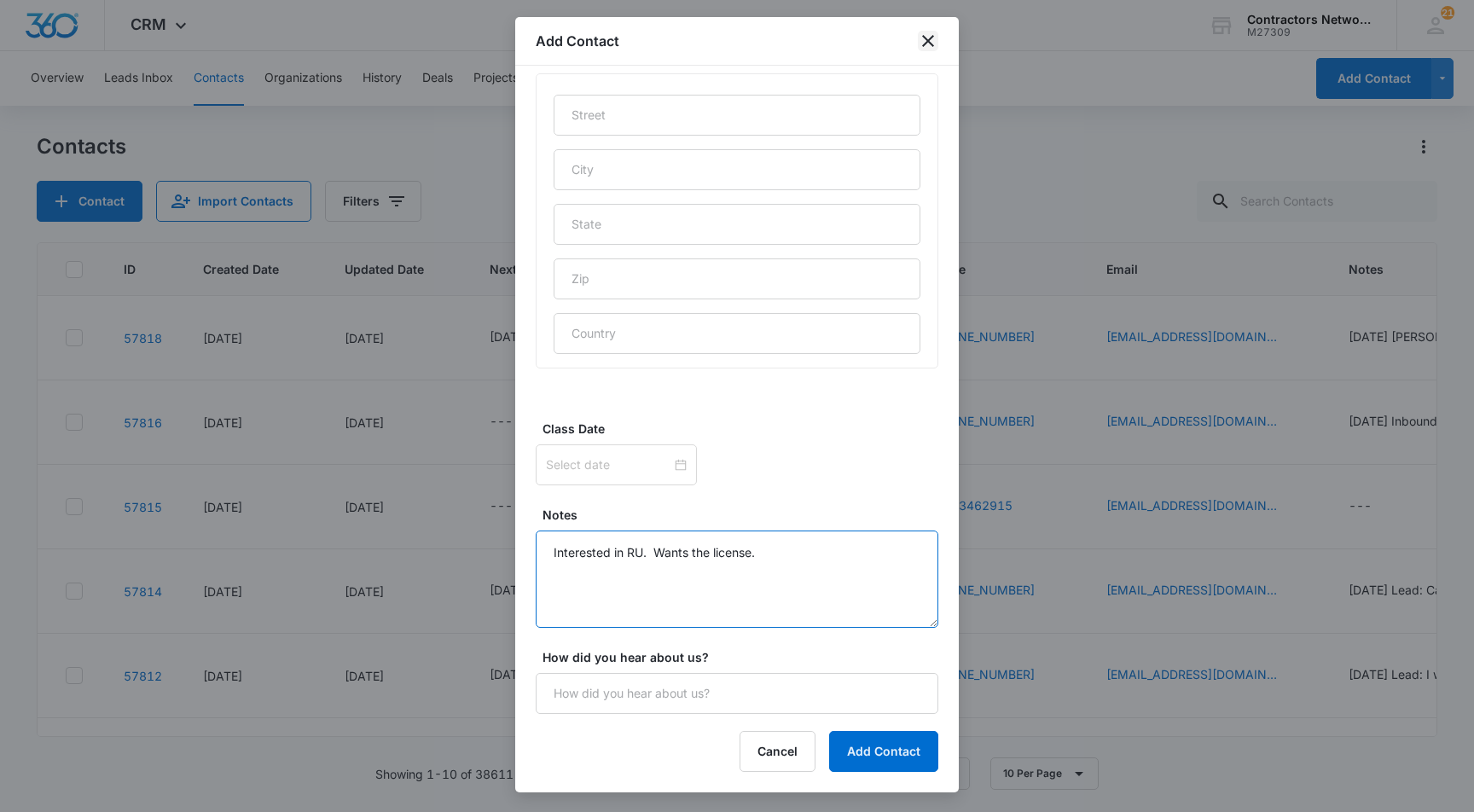
type textarea "Interested in RU. Wants the license."
click at [924, 38] on icon "close" at bounding box center [928, 40] width 20 height 20
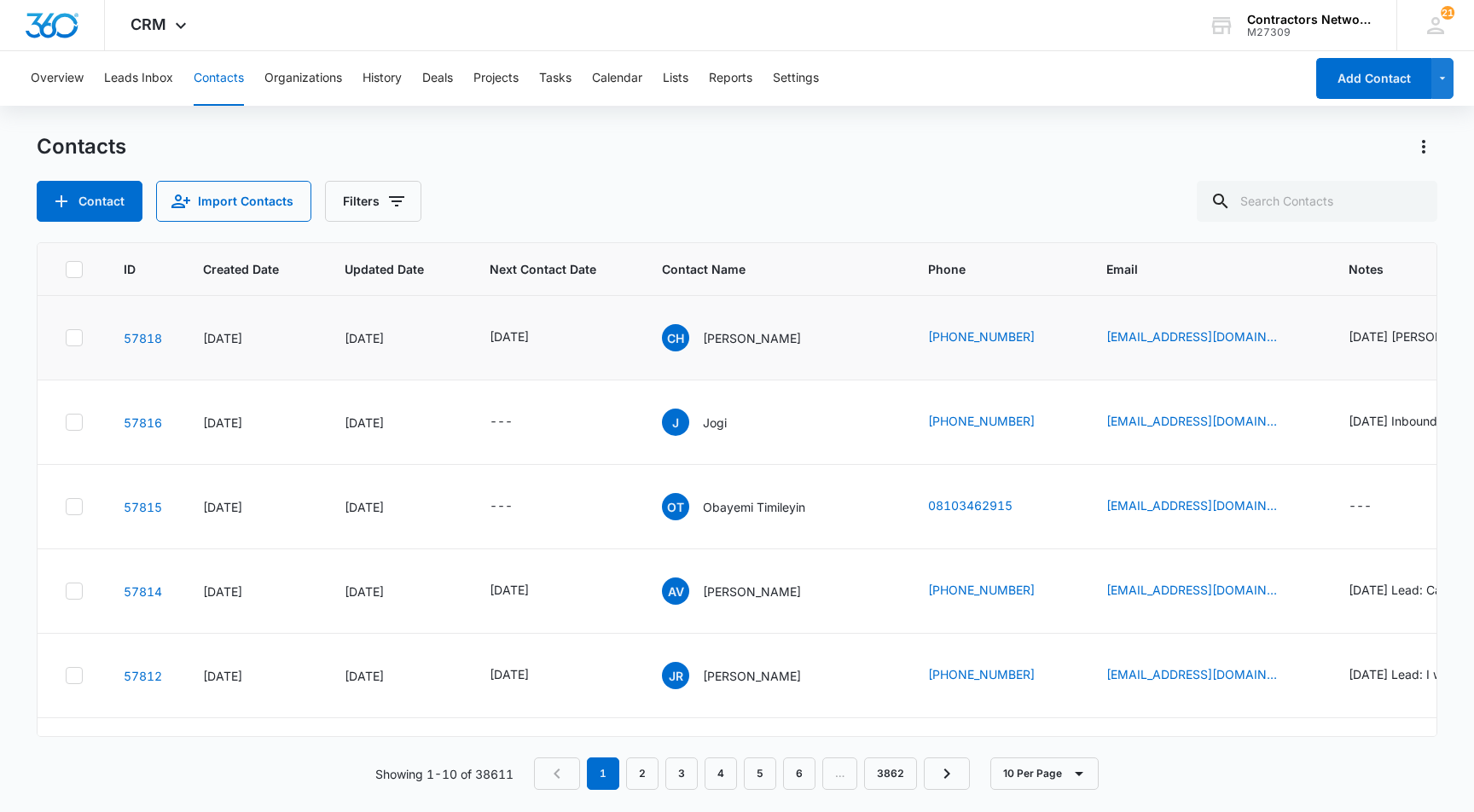
scroll to position [0, 0]
click at [1371, 81] on button "Add Contact" at bounding box center [1374, 78] width 115 height 41
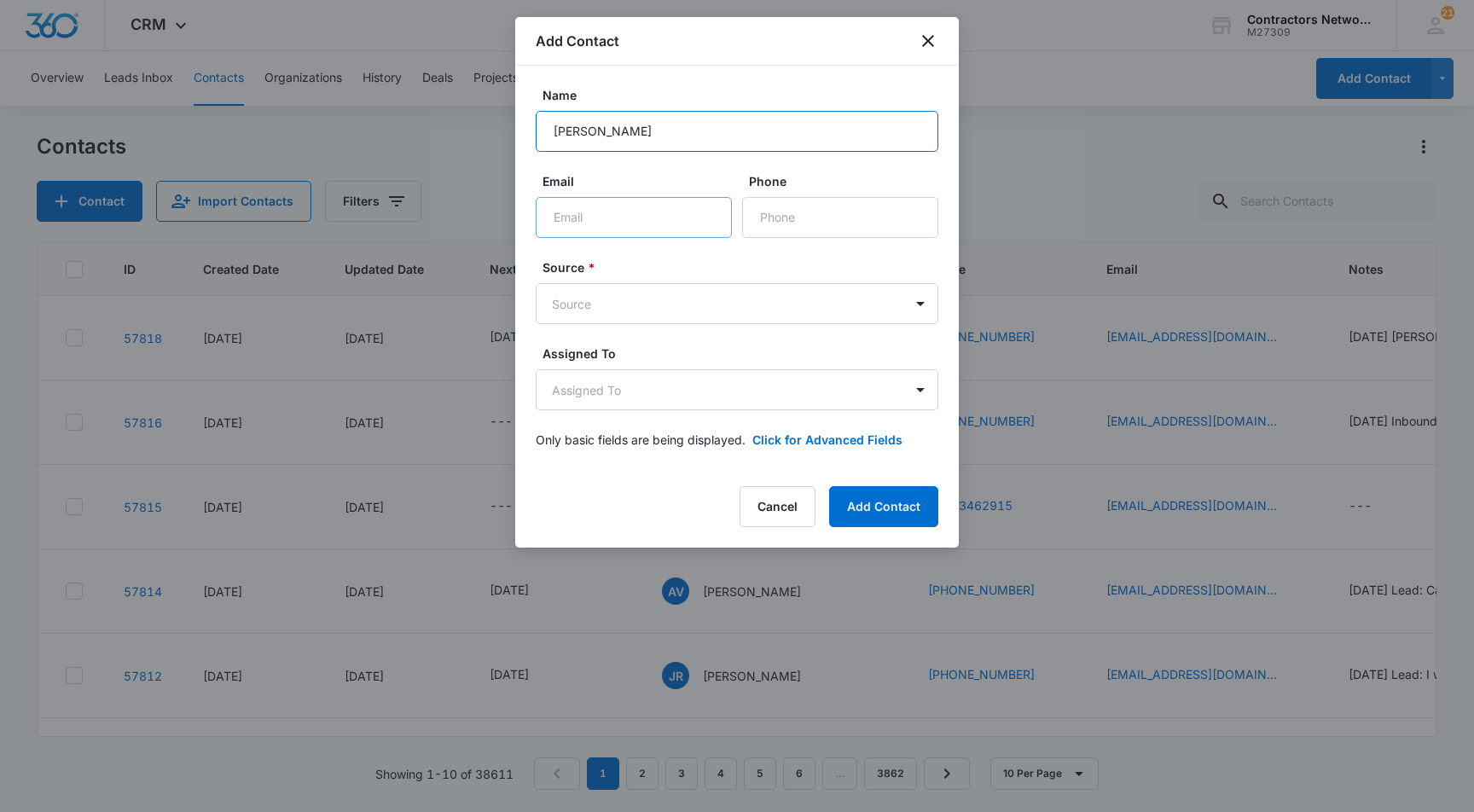
type input "Natasha"
type input "[EMAIL_ADDRESS][DOMAIN_NAME]"
click at [627, 128] on input "Natasha" at bounding box center [737, 131] width 403 height 41
type input "[PERSON_NAME]"
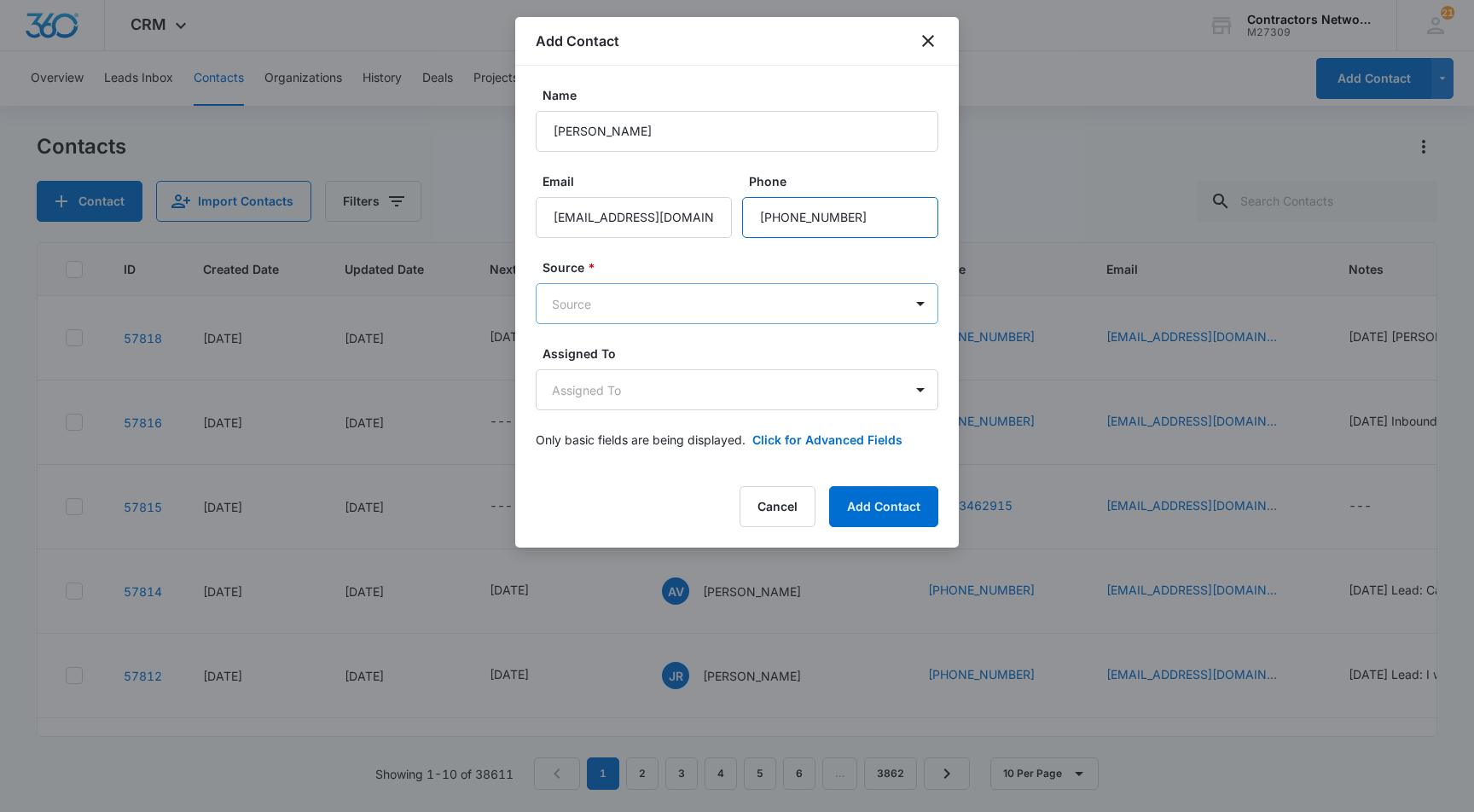
type input "[PHONE_NUMBER]"
click at [590, 299] on body "CRM Apps Reputation Websites Forms CRM Email Social Shop Payments POS Content A…" at bounding box center [737, 406] width 1474 height 812
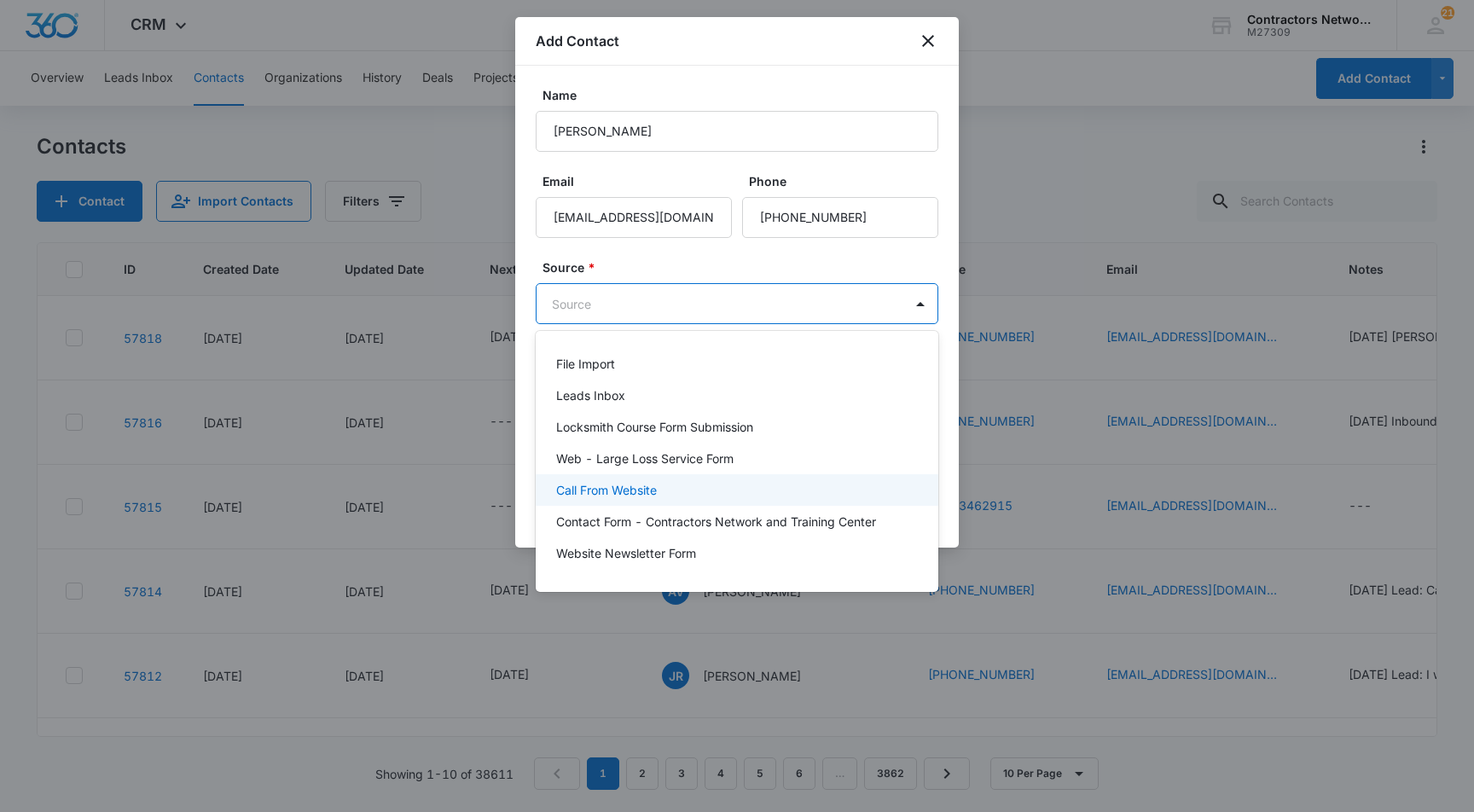
click at [604, 485] on p "Call From Website" at bounding box center [606, 489] width 101 height 17
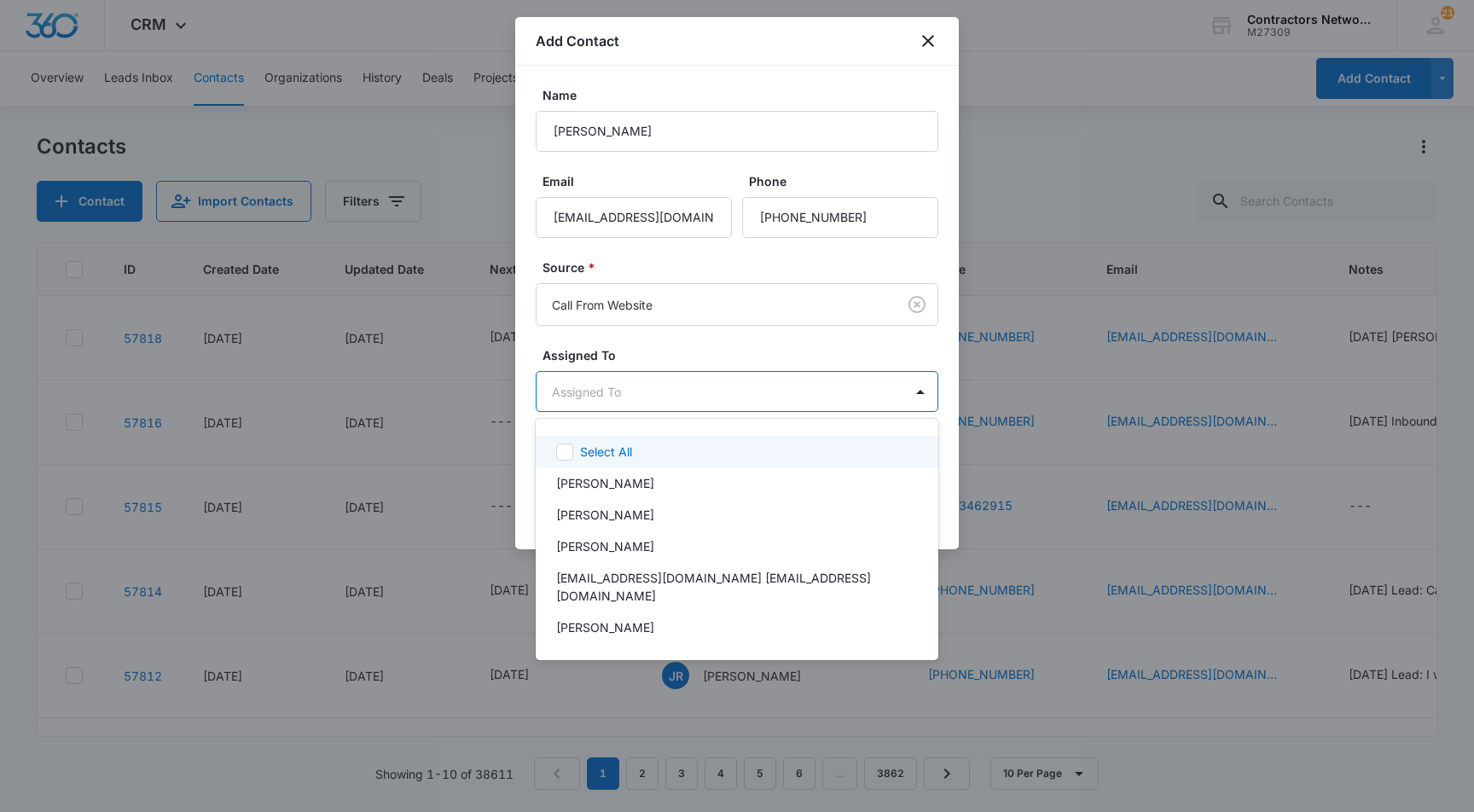
click at [586, 388] on body "CRM Apps Reputation Websites Forms CRM Email Social Shop Payments POS Content A…" at bounding box center [737, 406] width 1474 height 812
click at [599, 478] on p "[PERSON_NAME]" at bounding box center [605, 483] width 98 height 17
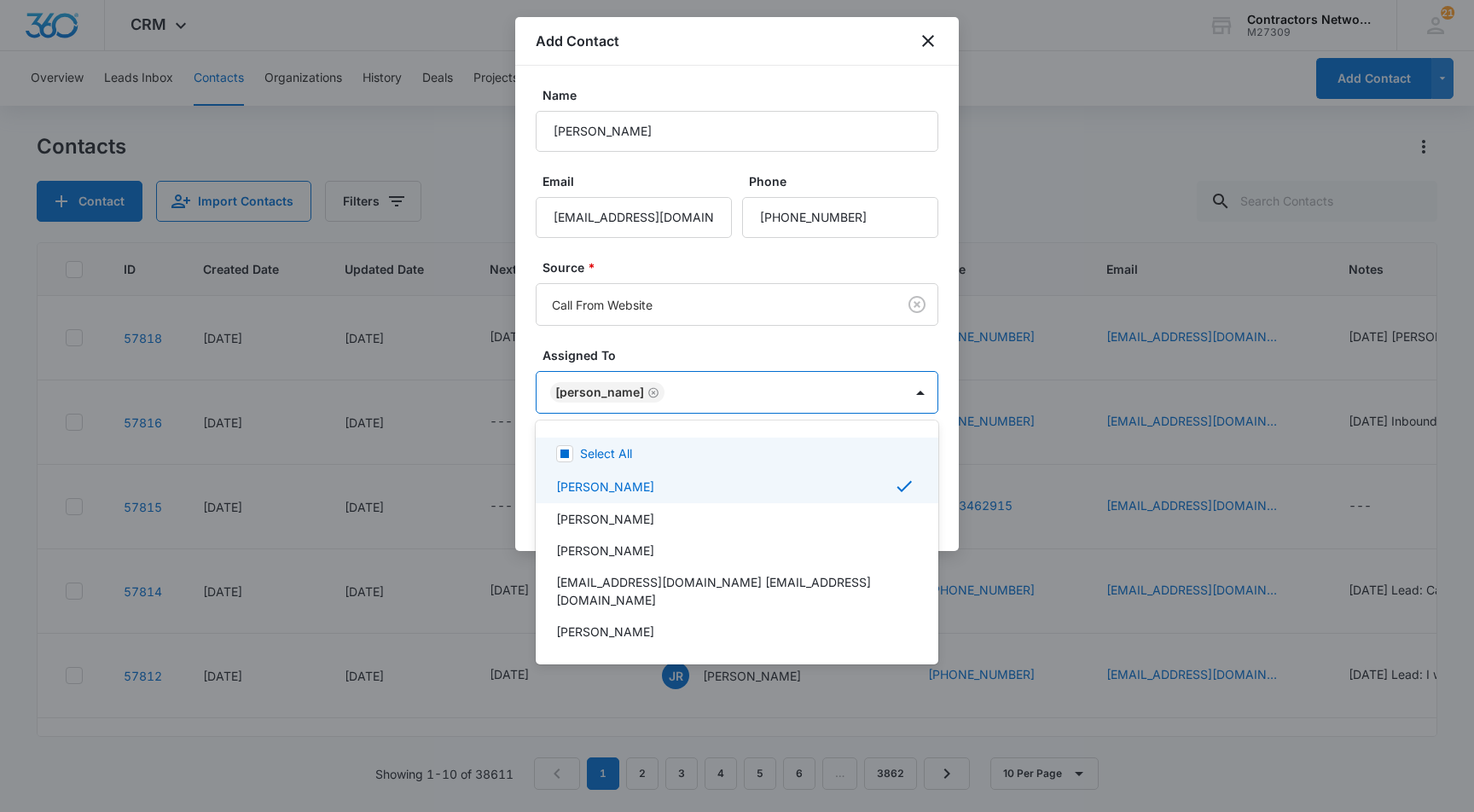
click at [519, 455] on div at bounding box center [737, 406] width 1474 height 812
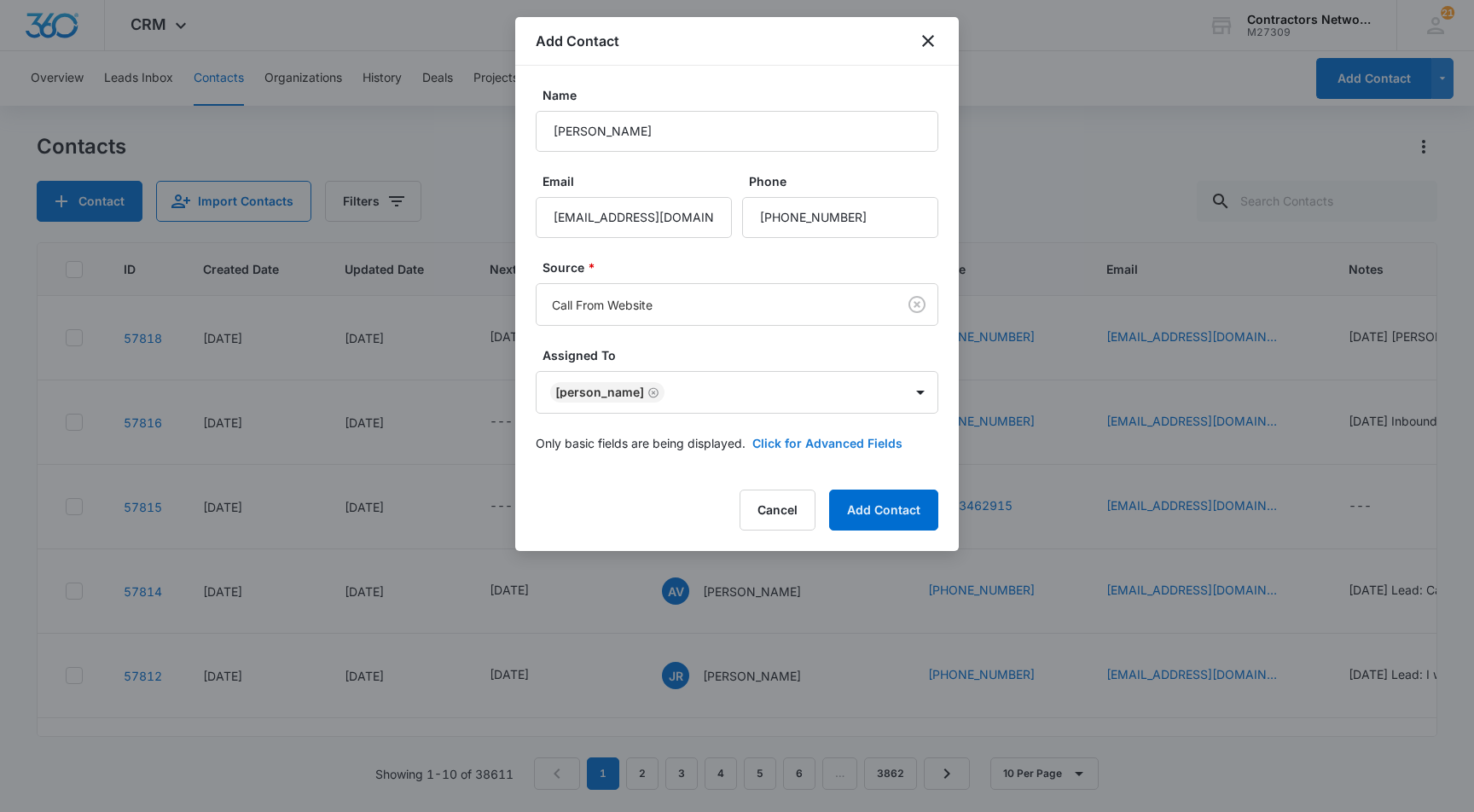
click at [805, 439] on button "Click for Advanced Fields" at bounding box center [828, 443] width 150 height 17
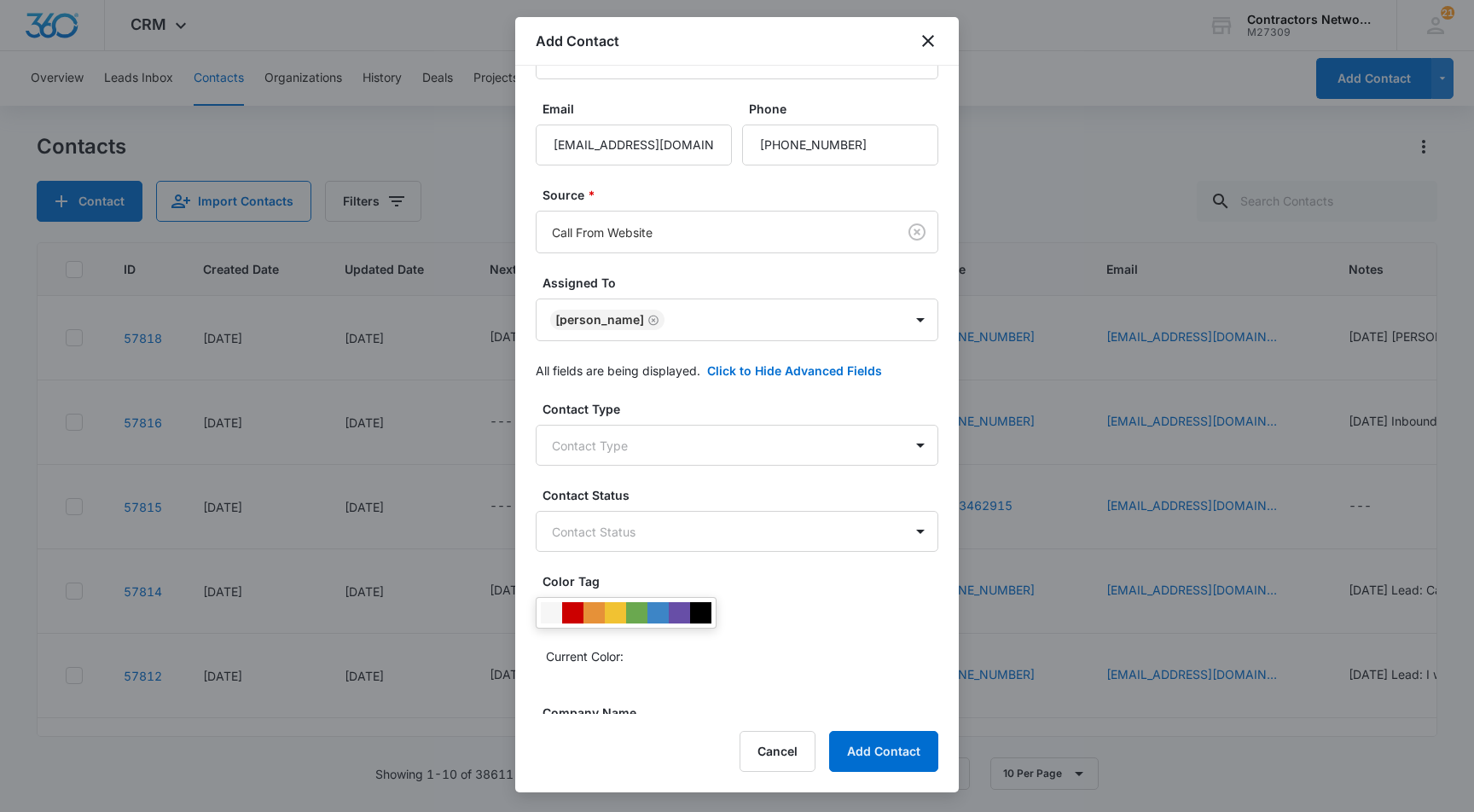
scroll to position [90, 0]
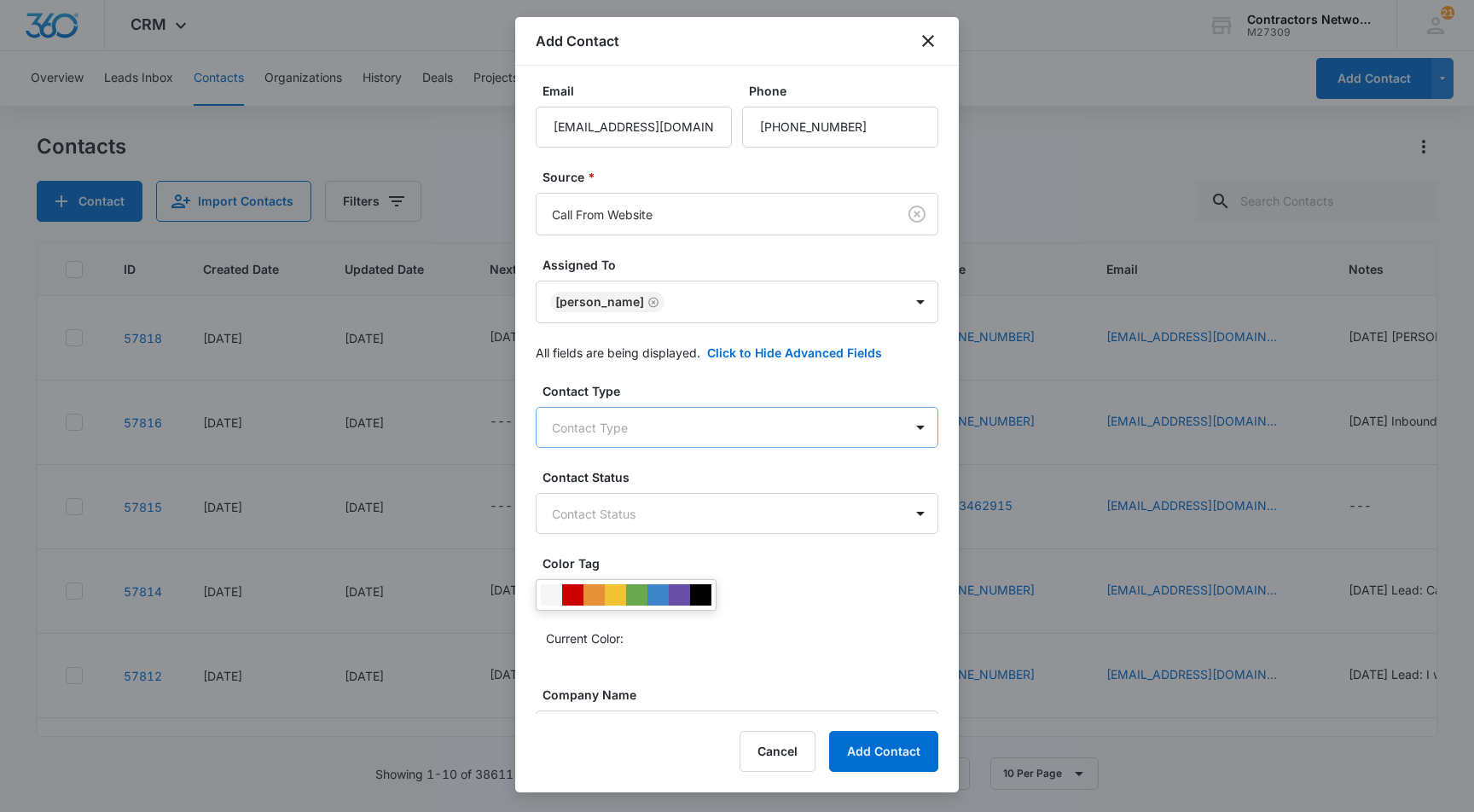
click at [640, 416] on body "CRM Apps Reputation Websites Forms CRM Email Social Shop Payments POS Content A…" at bounding box center [737, 406] width 1474 height 812
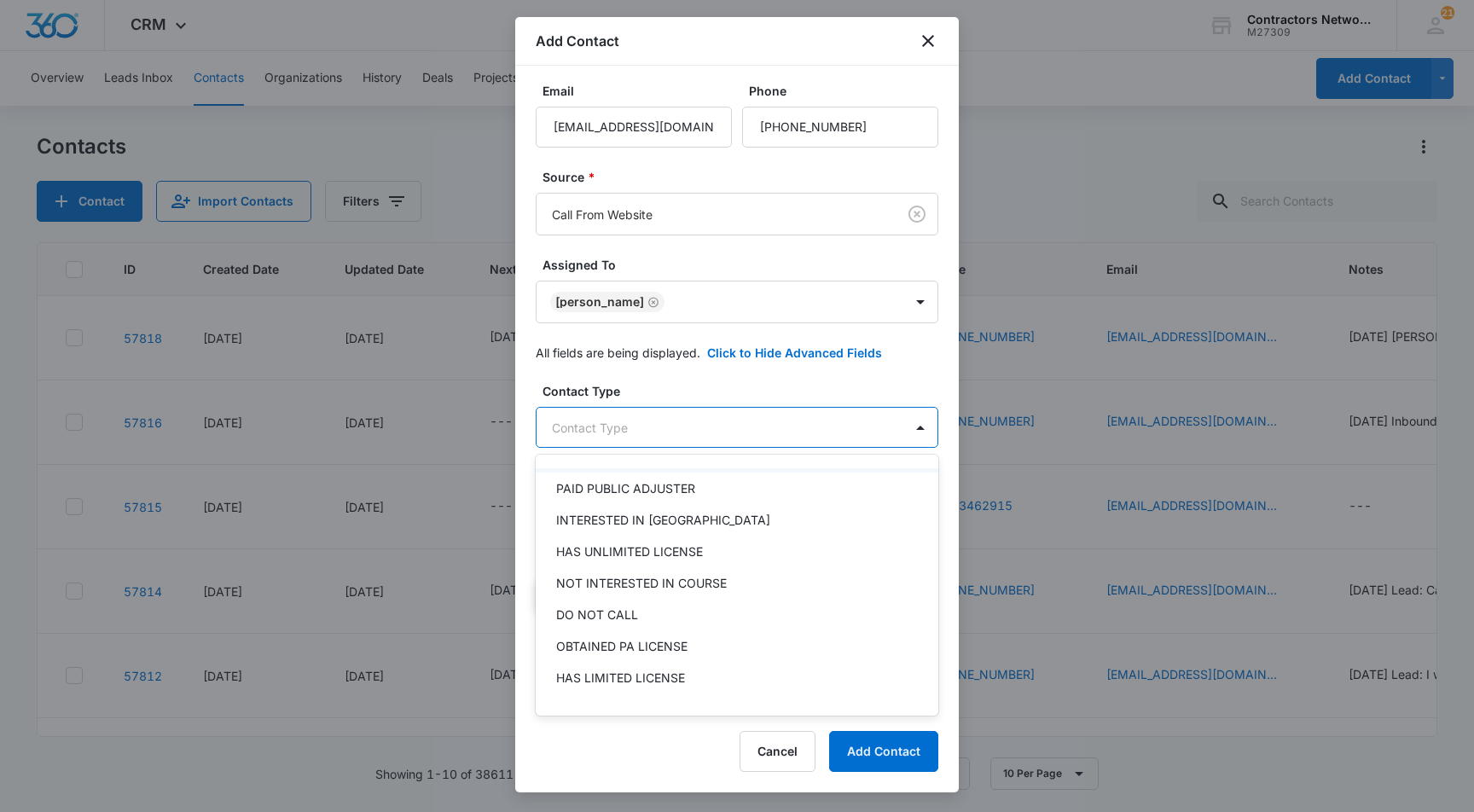
scroll to position [178, 0]
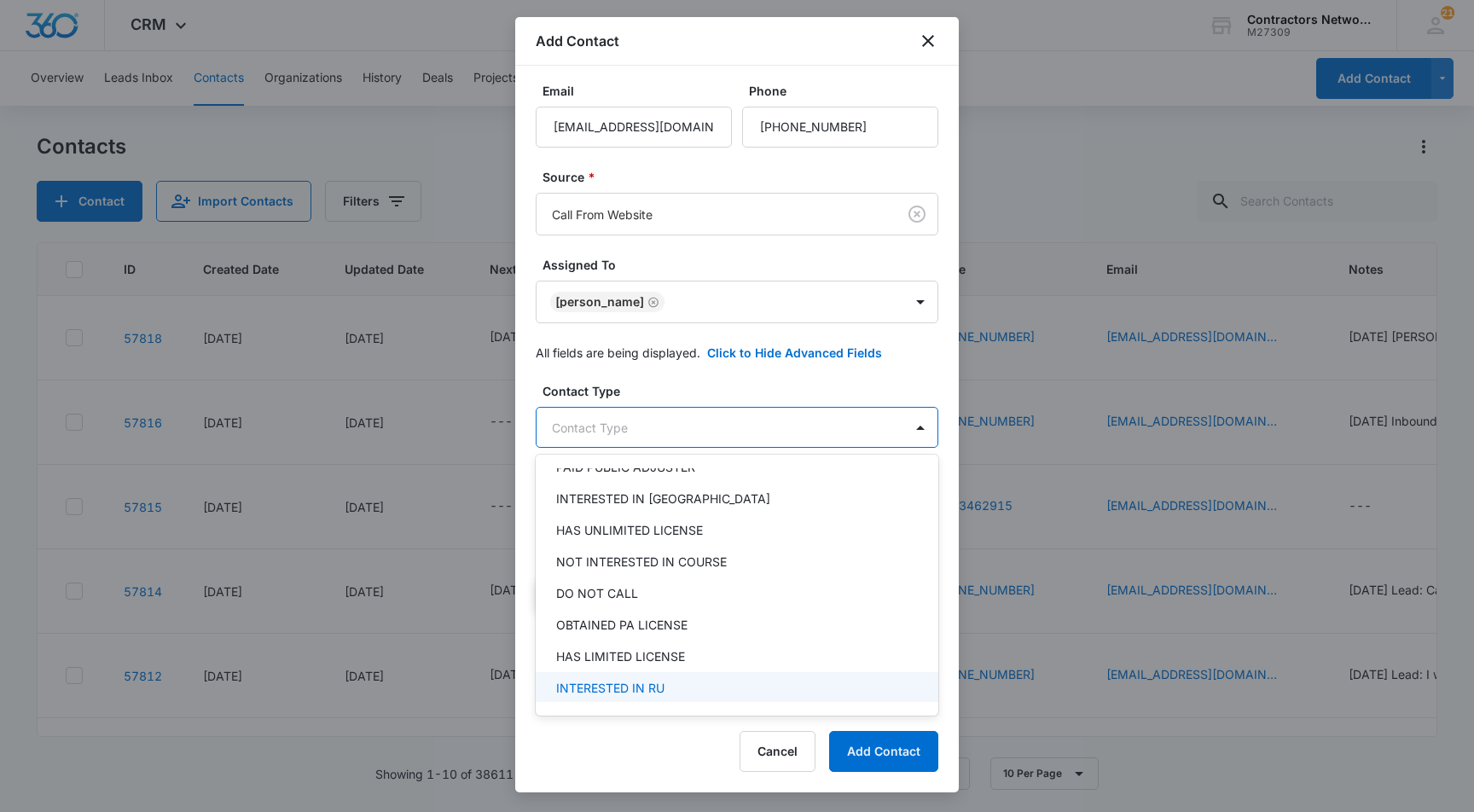
click at [640, 686] on p "INTERESTED IN RU" at bounding box center [610, 688] width 108 height 17
click at [524, 504] on div at bounding box center [737, 406] width 1474 height 812
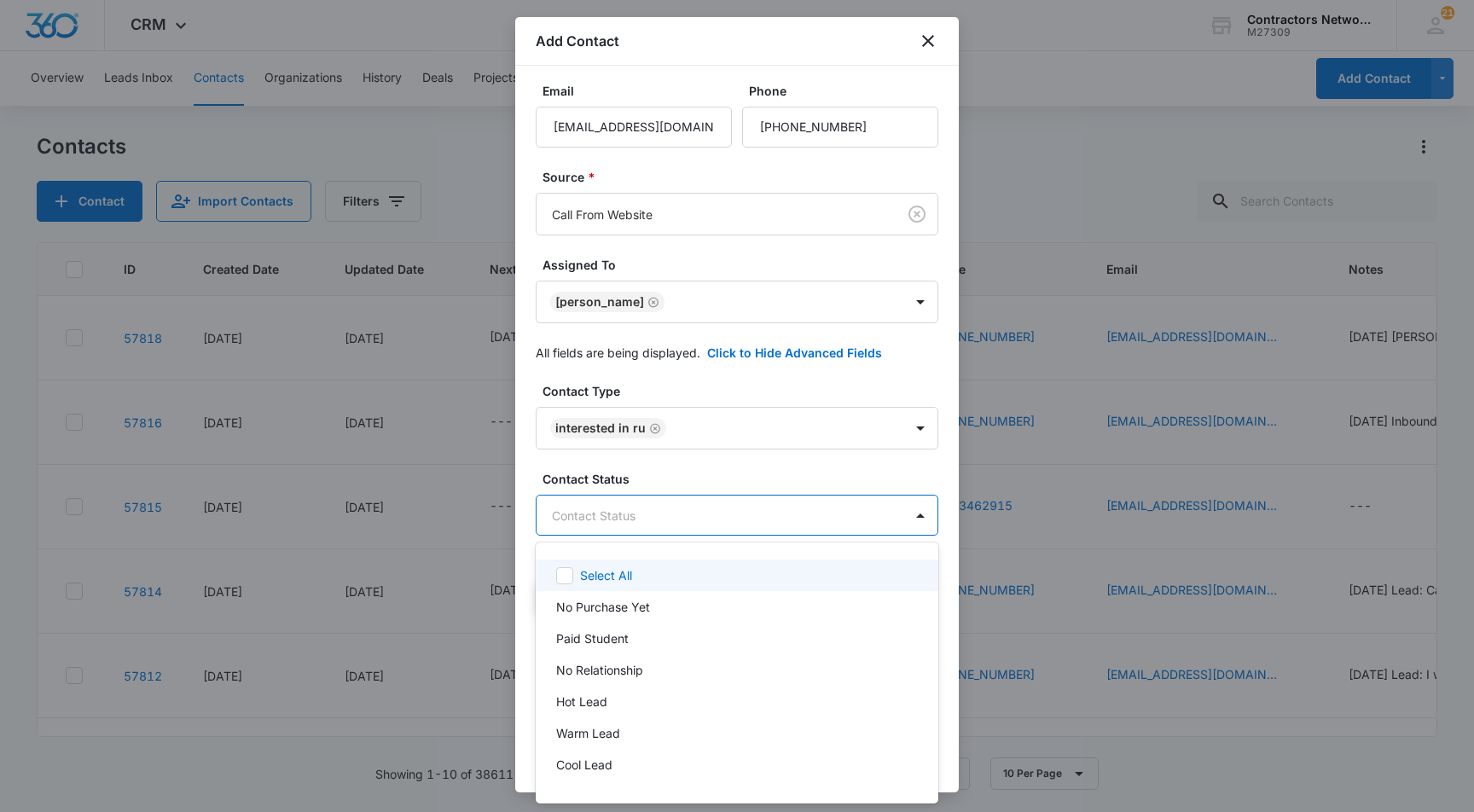
click at [632, 514] on body "CRM Apps Reputation Websites Forms CRM Email Social Shop Payments POS Content A…" at bounding box center [737, 406] width 1474 height 812
click at [623, 614] on p "No Purchase Yet" at bounding box center [602, 607] width 94 height 17
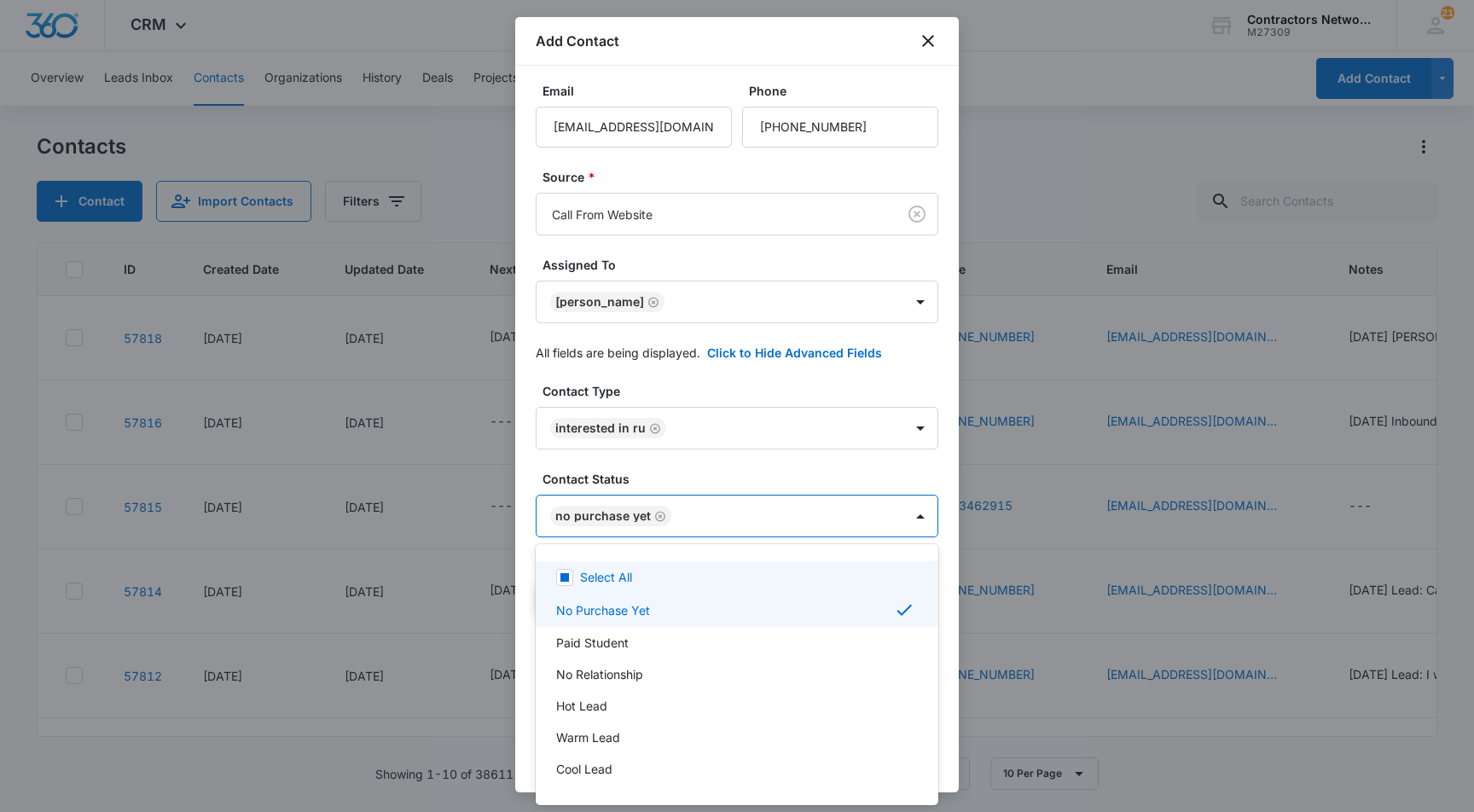
click at [524, 568] on div at bounding box center [737, 406] width 1474 height 812
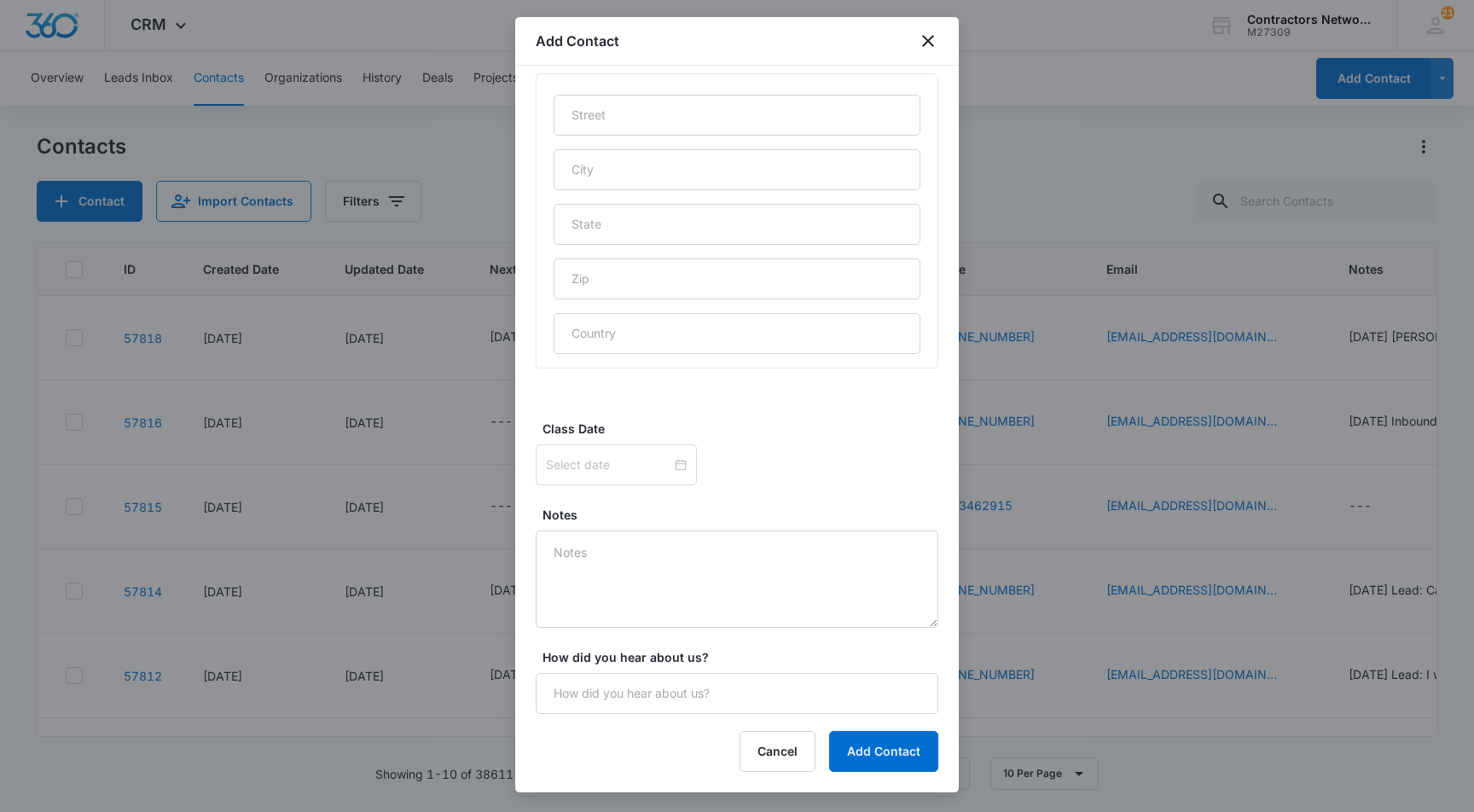
scroll to position [904, 0]
click at [891, 754] on button "Add Contact" at bounding box center [884, 751] width 109 height 41
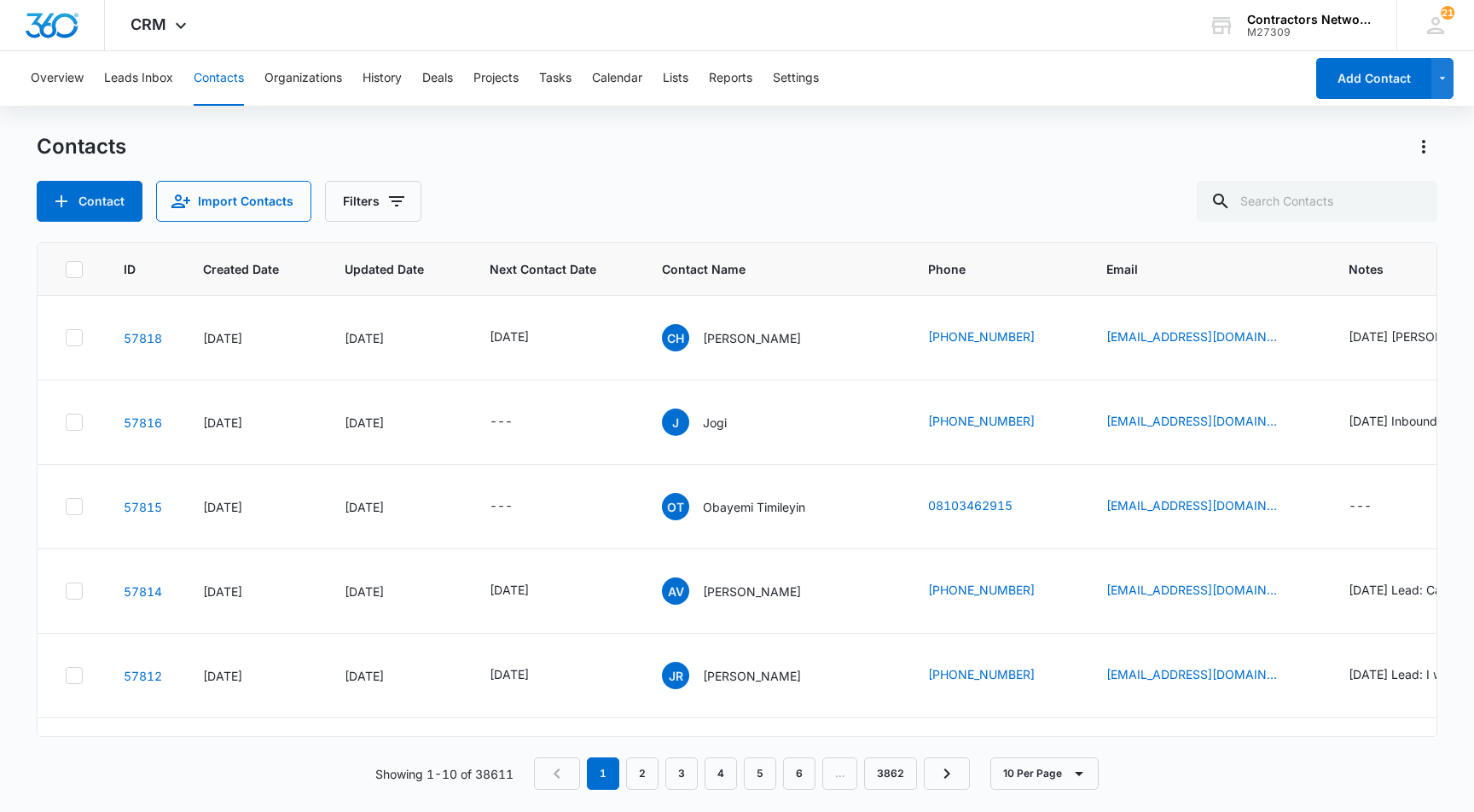
scroll to position [0, 0]
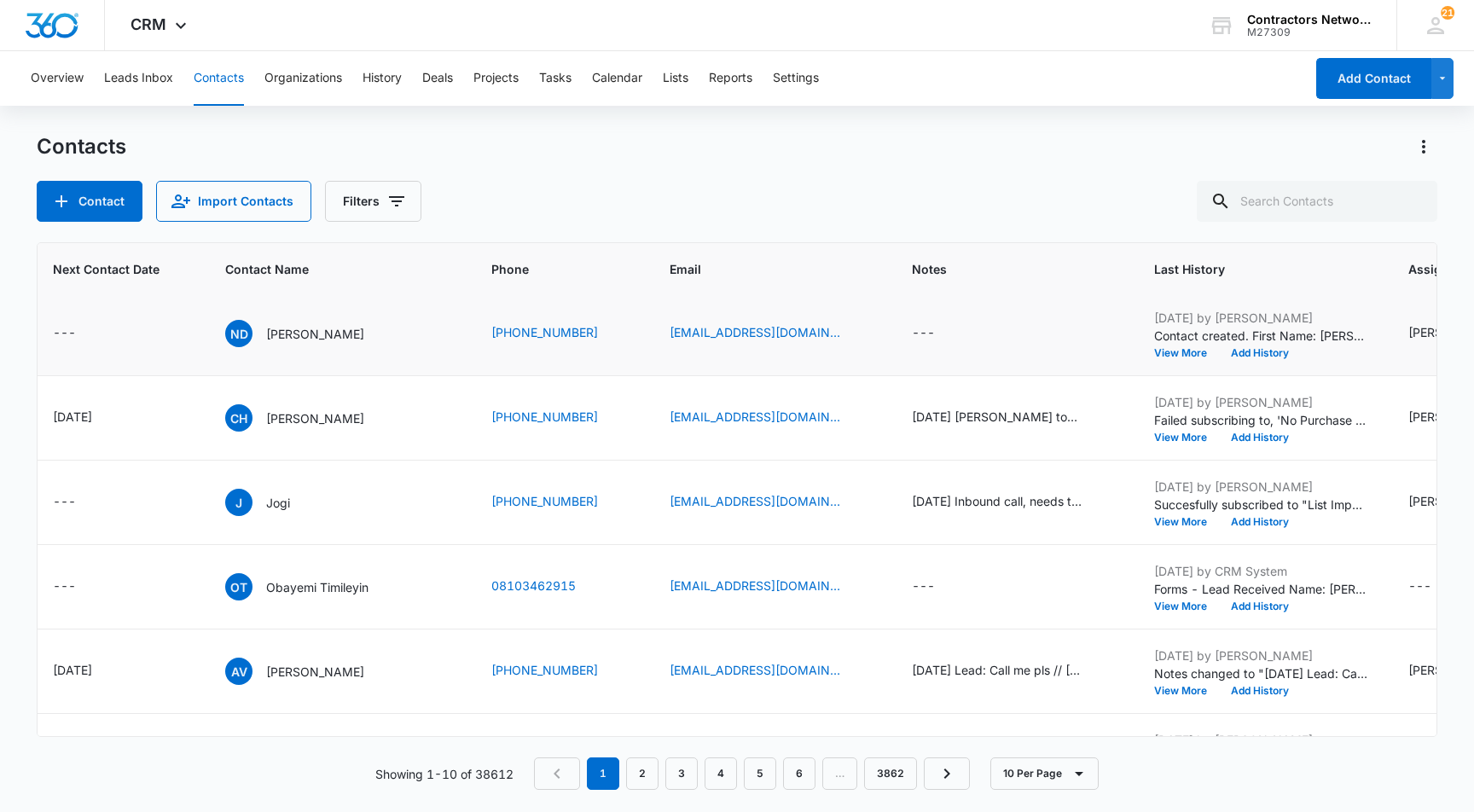
scroll to position [6, 447]
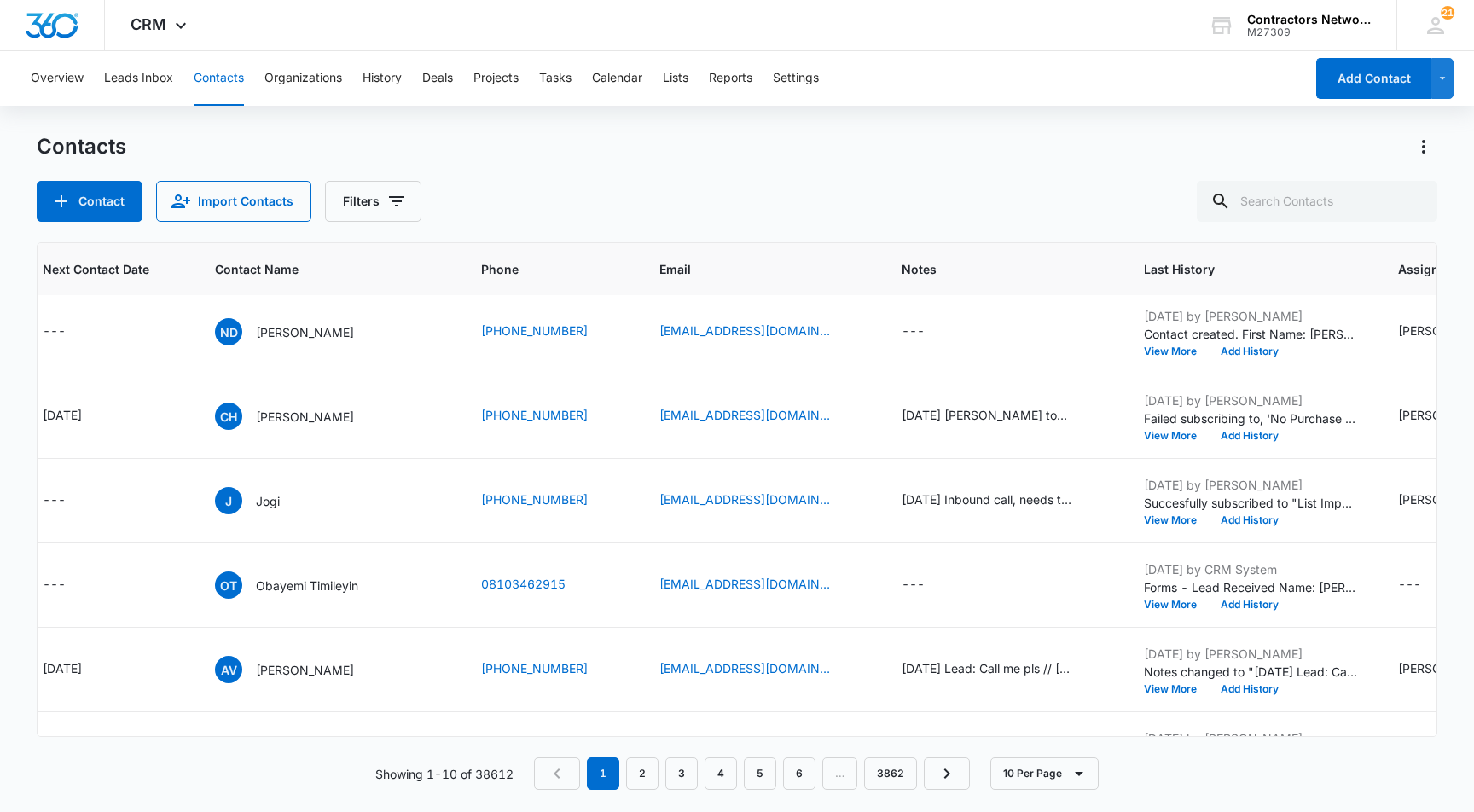
click at [889, 198] on div "Contact Import Contacts Filters" at bounding box center [737, 201] width 1401 height 41
click at [902, 330] on div "---" at bounding box center [914, 331] width 23 height 20
click at [813, 204] on div at bounding box center [874, 209] width 177 height 41
click at [813, 183] on textarea "Notes" at bounding box center [880, 194] width 202 height 97
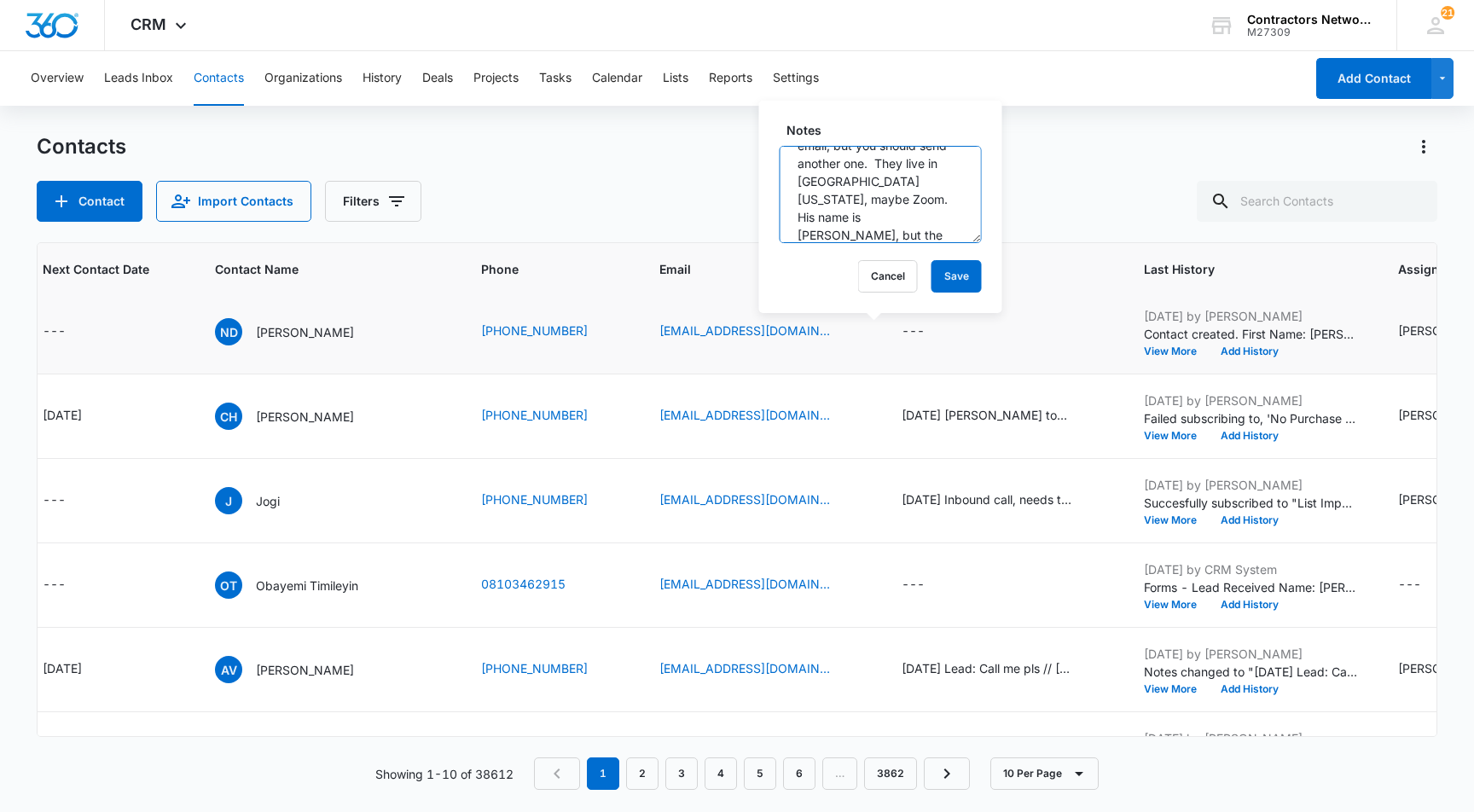
scroll to position [143, 0]
type textarea "Has dump trucks, excavation, employees, wants to learn the roofing business. RU…"
click at [952, 276] on button "Save" at bounding box center [957, 276] width 51 height 32
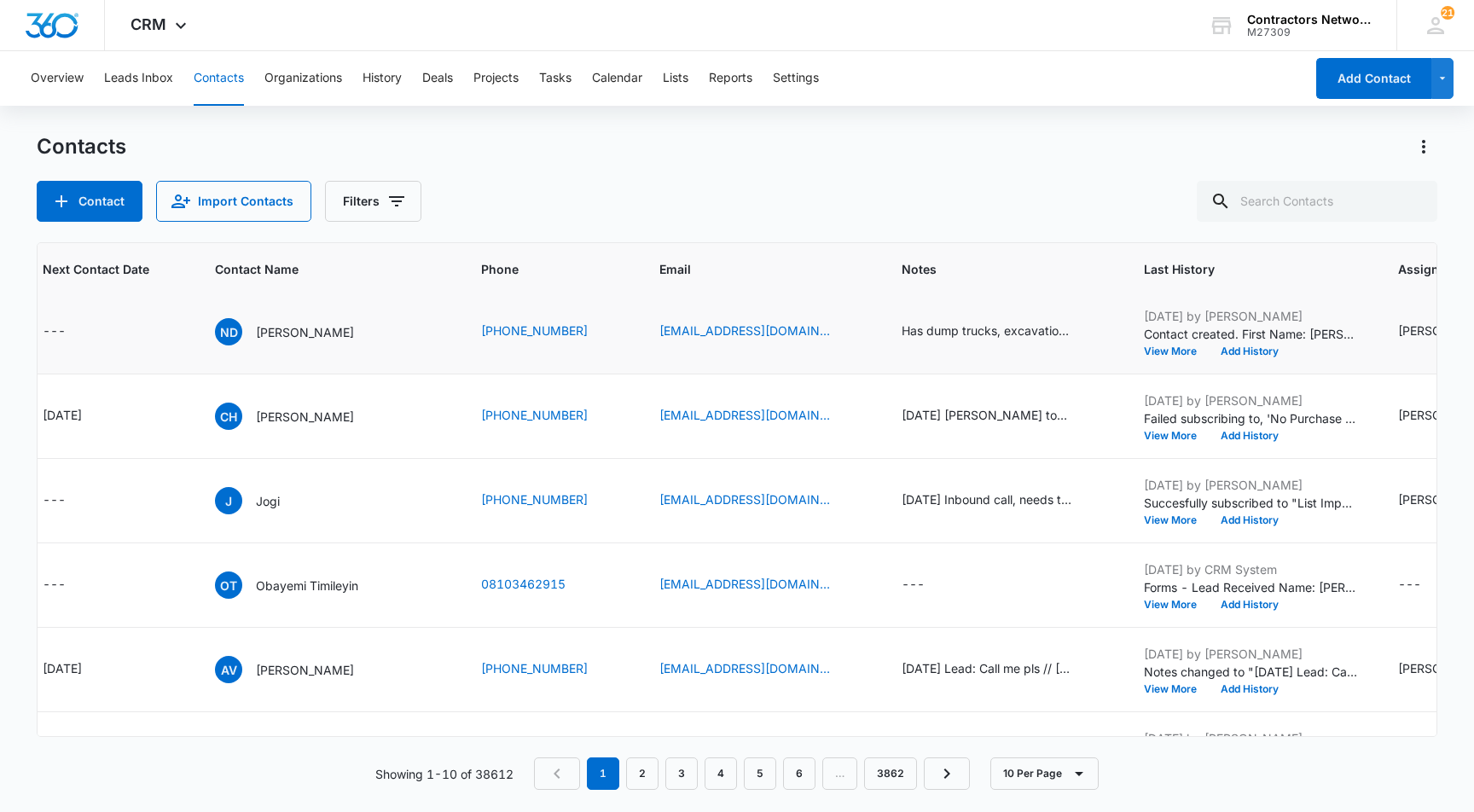
click at [1068, 73] on div "Overview Leads Inbox Contacts Organizations History Deals Projects Tasks Calend…" at bounding box center [662, 79] width 1284 height 54
